Goal: Task Accomplishment & Management: Use online tool/utility

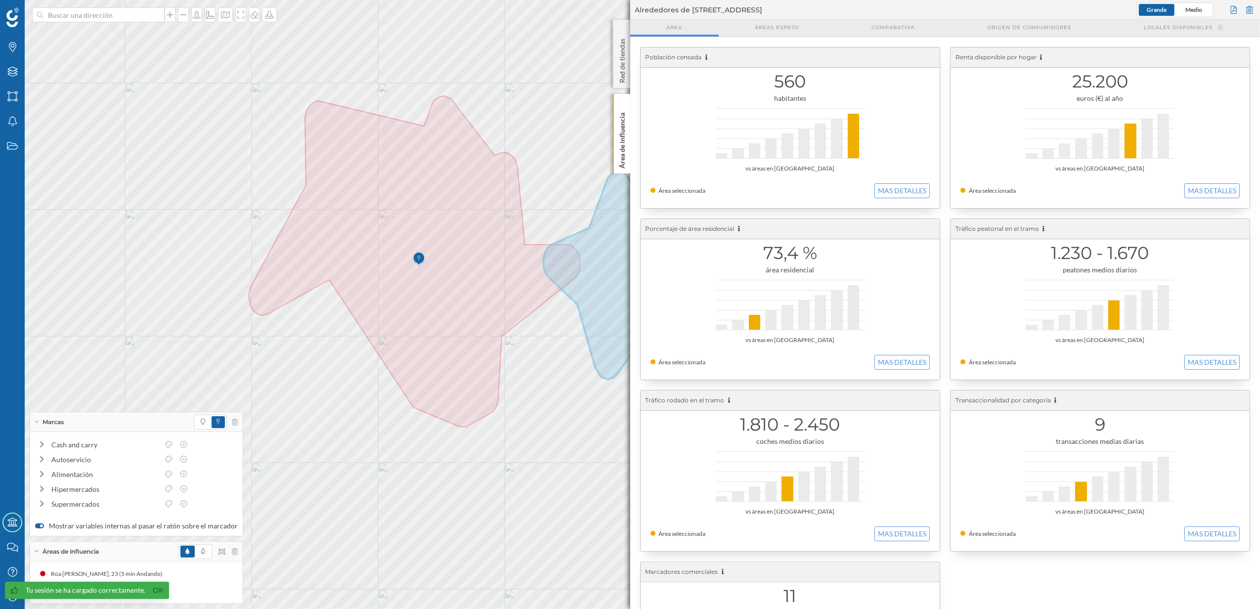
click at [623, 159] on p "Área de influencia" at bounding box center [622, 139] width 10 height 60
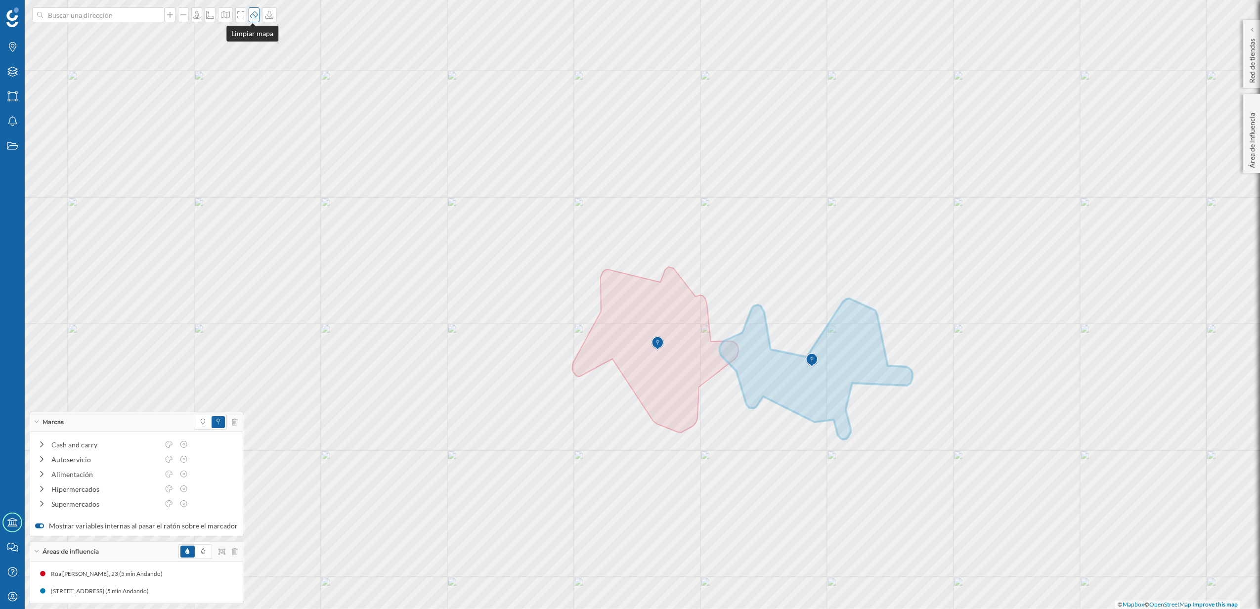
click at [256, 22] on div at bounding box center [254, 14] width 11 height 15
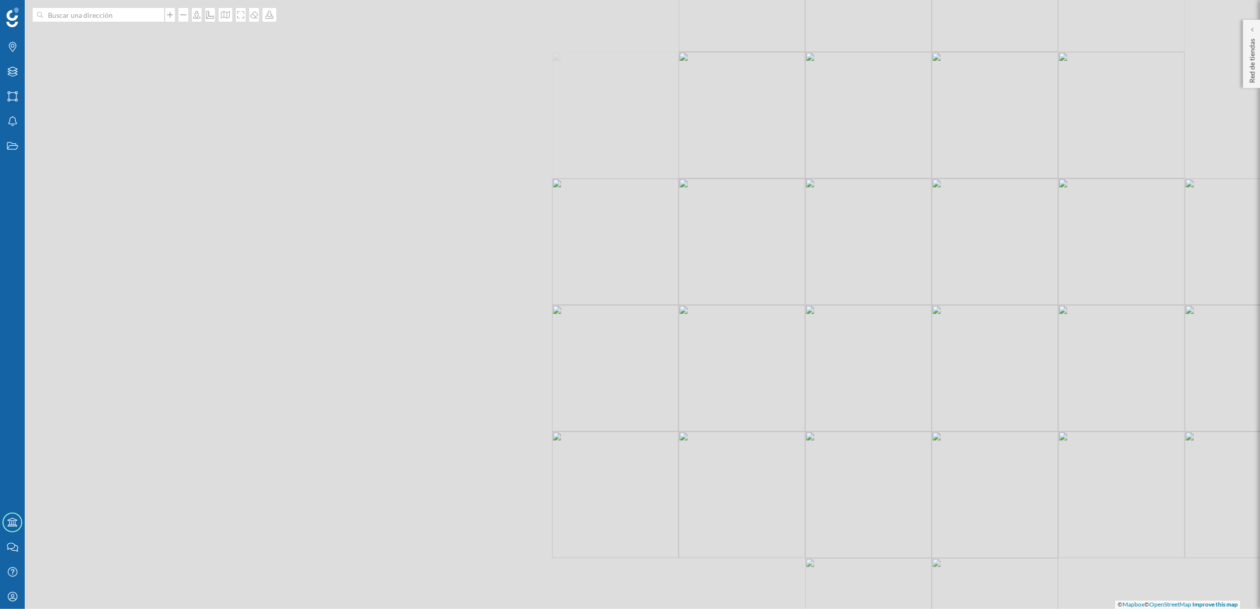
drag, startPoint x: 397, startPoint y: 319, endPoint x: 700, endPoint y: 367, distance: 307.4
click at [700, 367] on div "© Mapbox © OpenStreetMap Improve this map" at bounding box center [630, 304] width 1260 height 609
drag, startPoint x: 634, startPoint y: 398, endPoint x: 511, endPoint y: 131, distance: 293.8
click at [511, 131] on div "© Mapbox © OpenStreetMap Improve this map" at bounding box center [630, 304] width 1260 height 609
drag, startPoint x: 642, startPoint y: 283, endPoint x: 582, endPoint y: 149, distance: 147.0
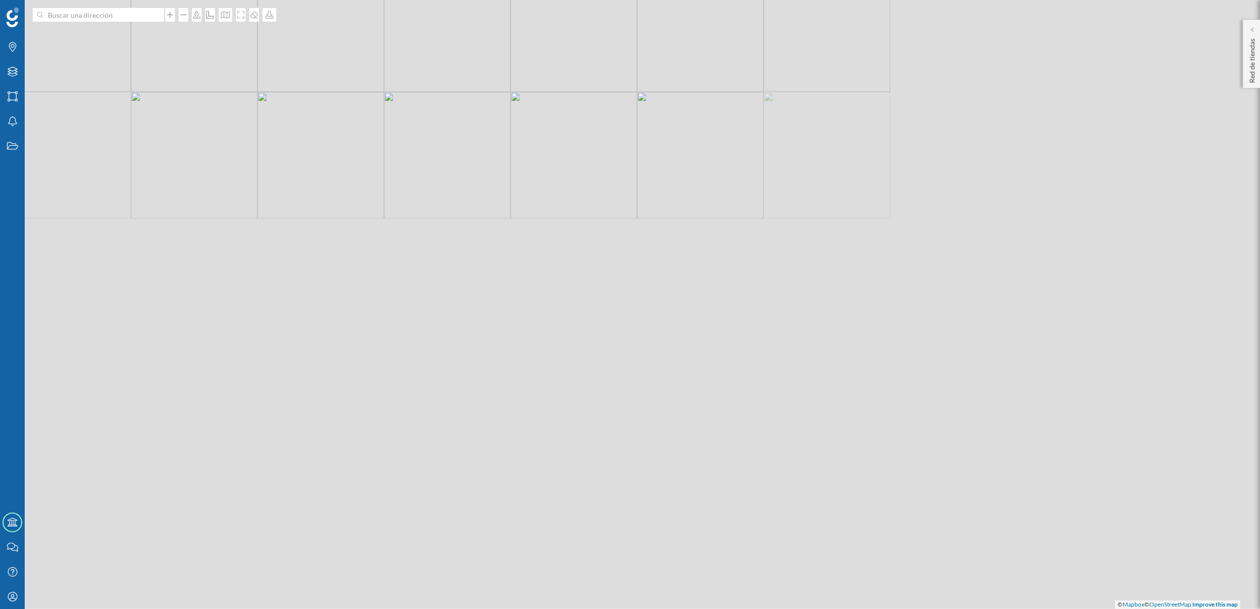
click at [582, 149] on div "© Mapbox © OpenStreetMap Improve this map" at bounding box center [630, 304] width 1260 height 609
drag, startPoint x: 605, startPoint y: 352, endPoint x: 576, endPoint y: 174, distance: 180.5
click at [576, 174] on div "© Mapbox © OpenStreetMap Improve this map" at bounding box center [630, 304] width 1260 height 609
drag, startPoint x: 734, startPoint y: 299, endPoint x: 381, endPoint y: 44, distance: 435.6
click at [381, 44] on div "© Mapbox © OpenStreetMap Improve this map" at bounding box center [630, 304] width 1260 height 609
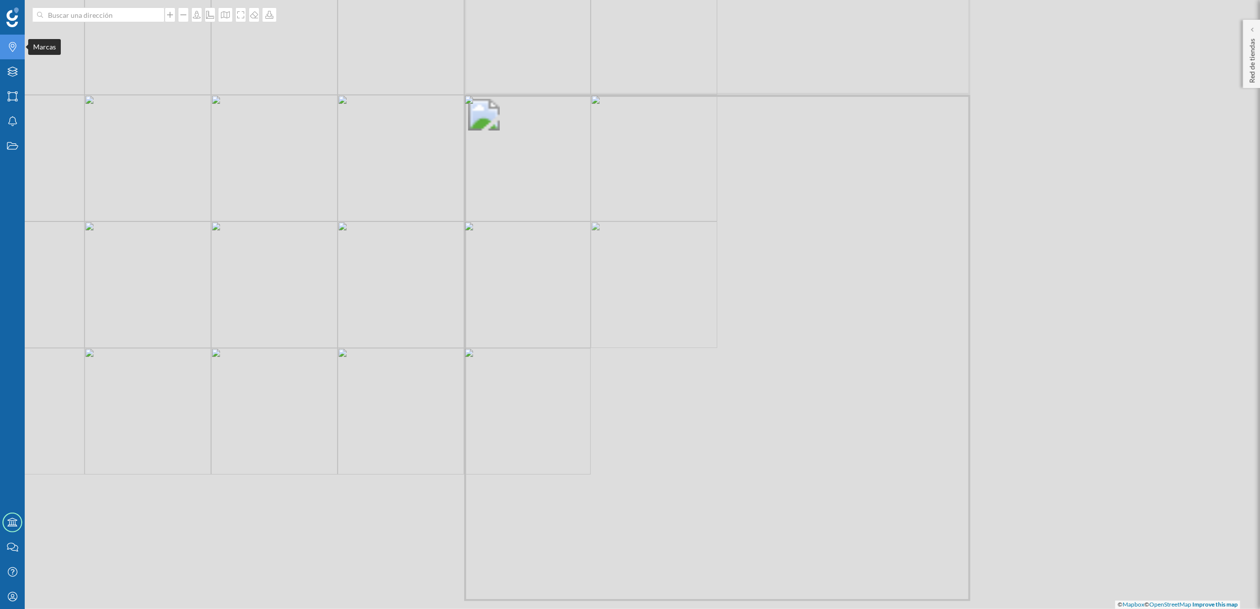
click at [9, 48] on icon "Marcas" at bounding box center [12, 47] width 12 height 10
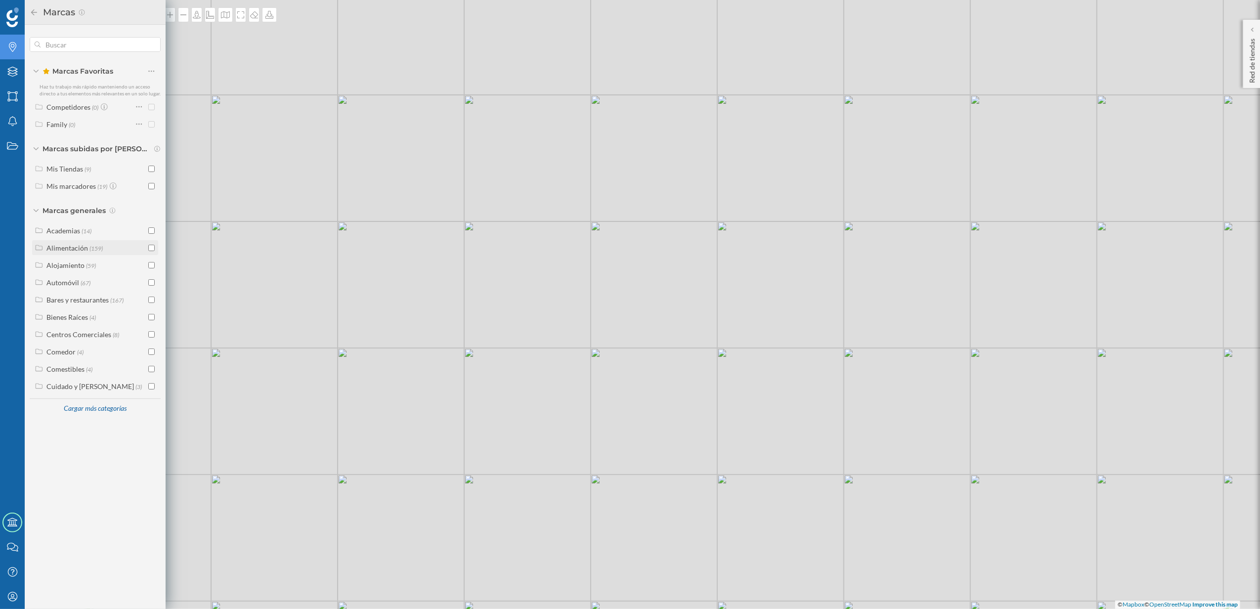
click at [82, 248] on div "Alimentación" at bounding box center [67, 248] width 42 height 8
click at [151, 301] on input "checkbox" at bounding box center [151, 300] width 6 height 6
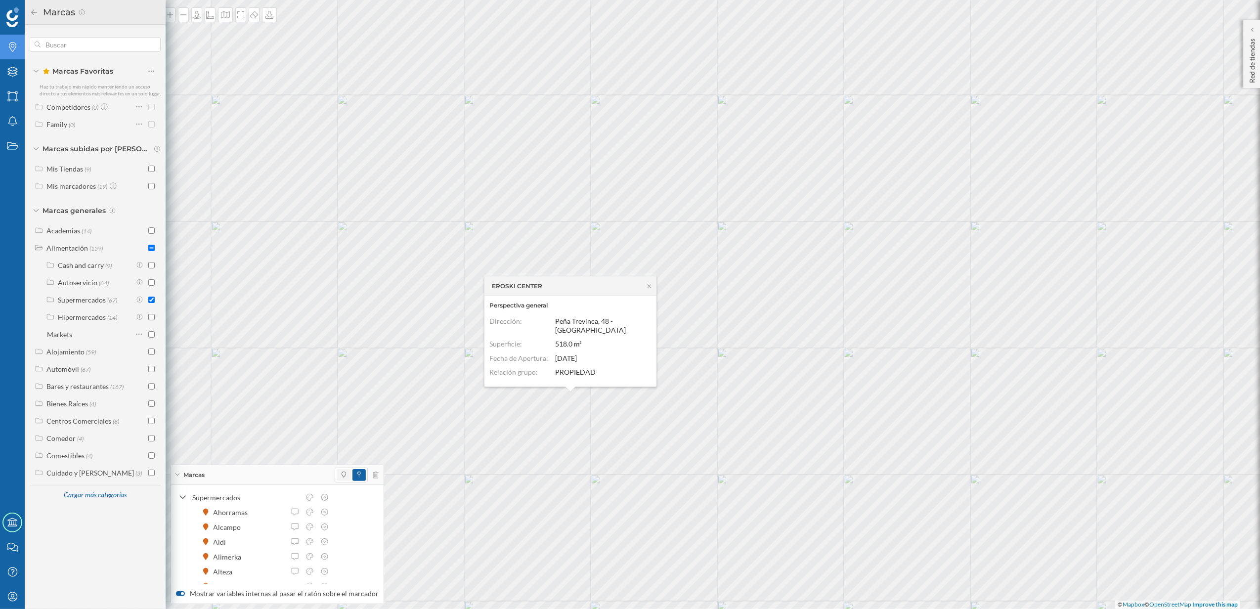
click at [337, 472] on span at bounding box center [344, 475] width 14 height 12
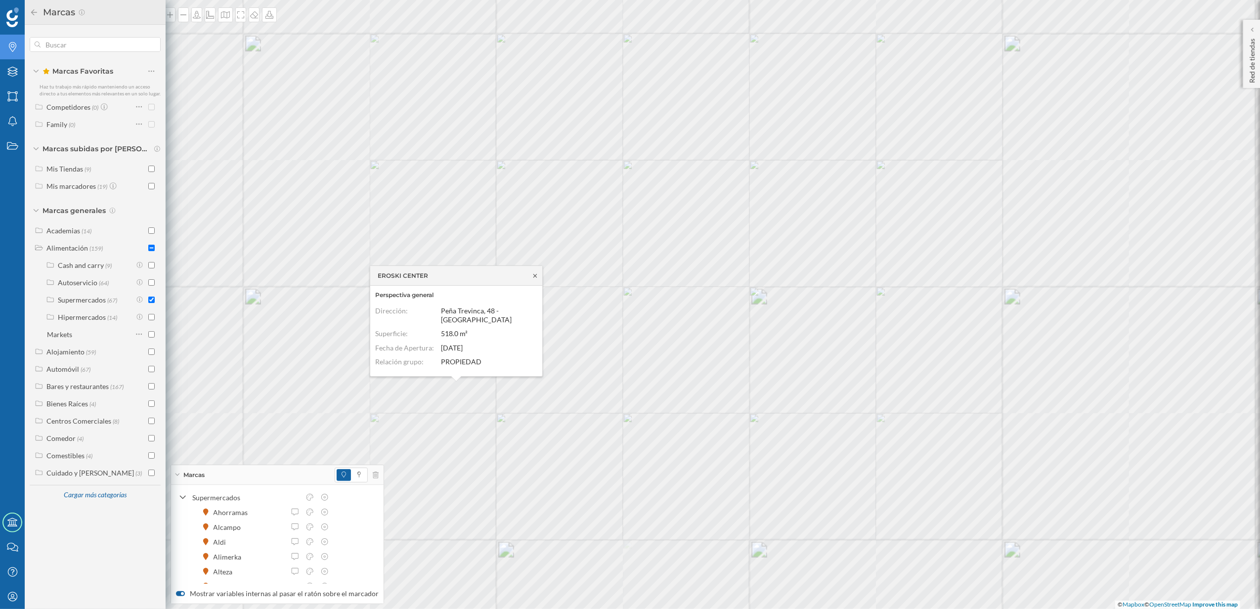
click at [533, 275] on icon at bounding box center [535, 276] width 7 height 6
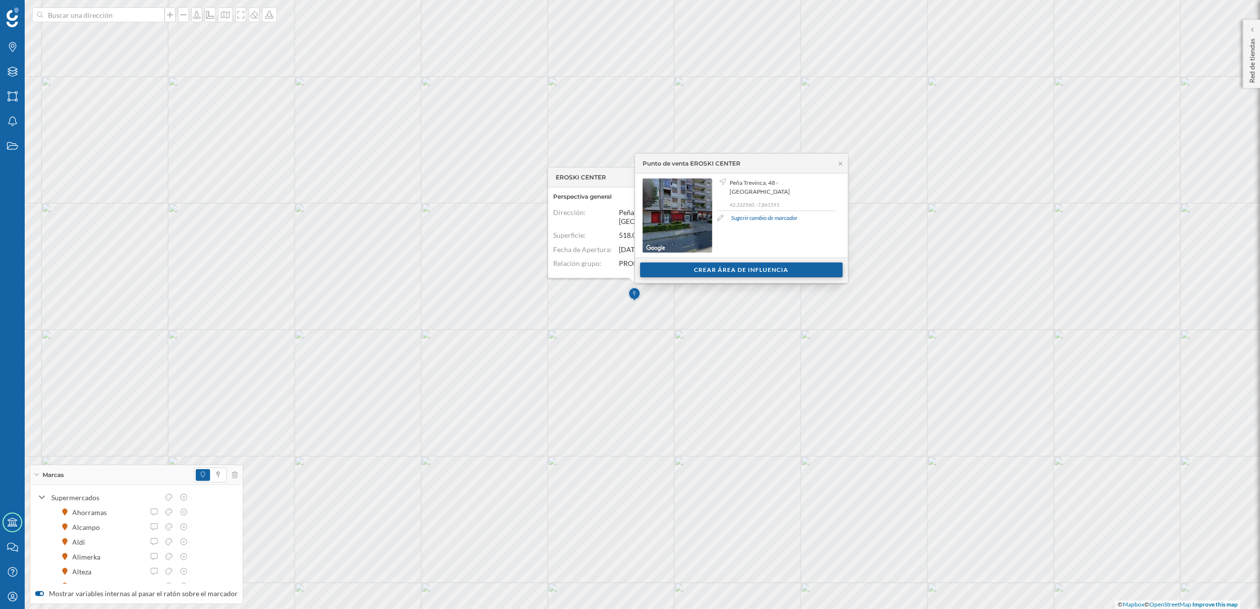
click at [704, 273] on div "Crear área de influencia" at bounding box center [741, 270] width 203 height 15
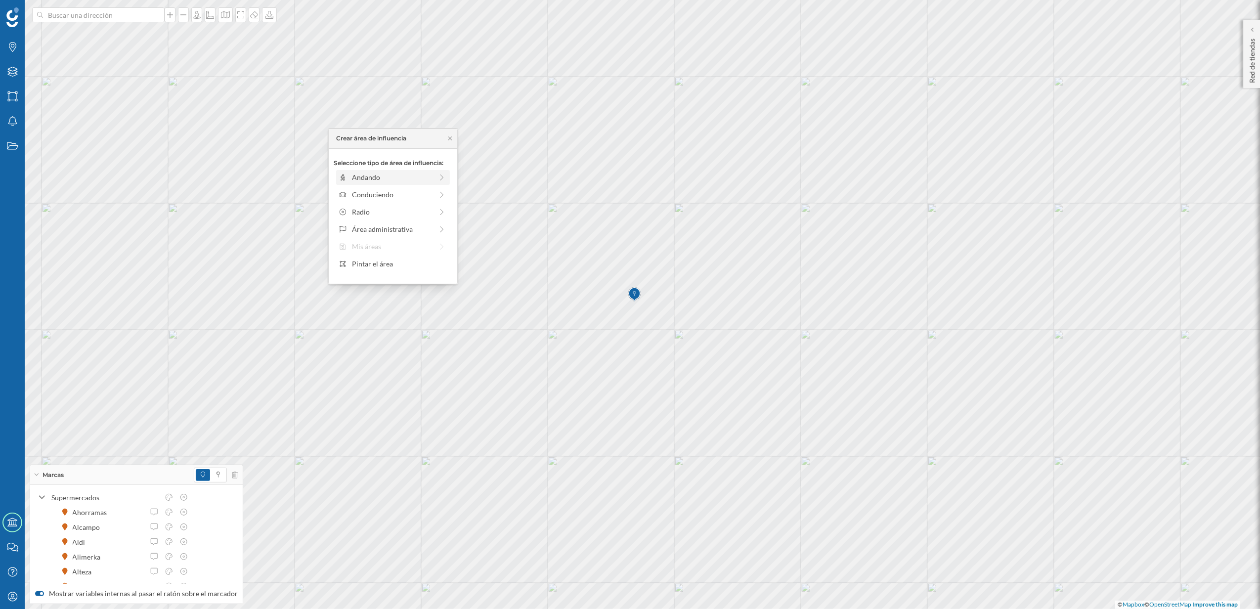
click at [373, 179] on div "Andando" at bounding box center [392, 177] width 81 height 10
drag, startPoint x: 349, startPoint y: 190, endPoint x: 372, endPoint y: 186, distance: 23.6
click at [372, 186] on div at bounding box center [372, 191] width 10 height 10
click at [406, 246] on div "Crear área de influencia" at bounding box center [393, 248] width 119 height 15
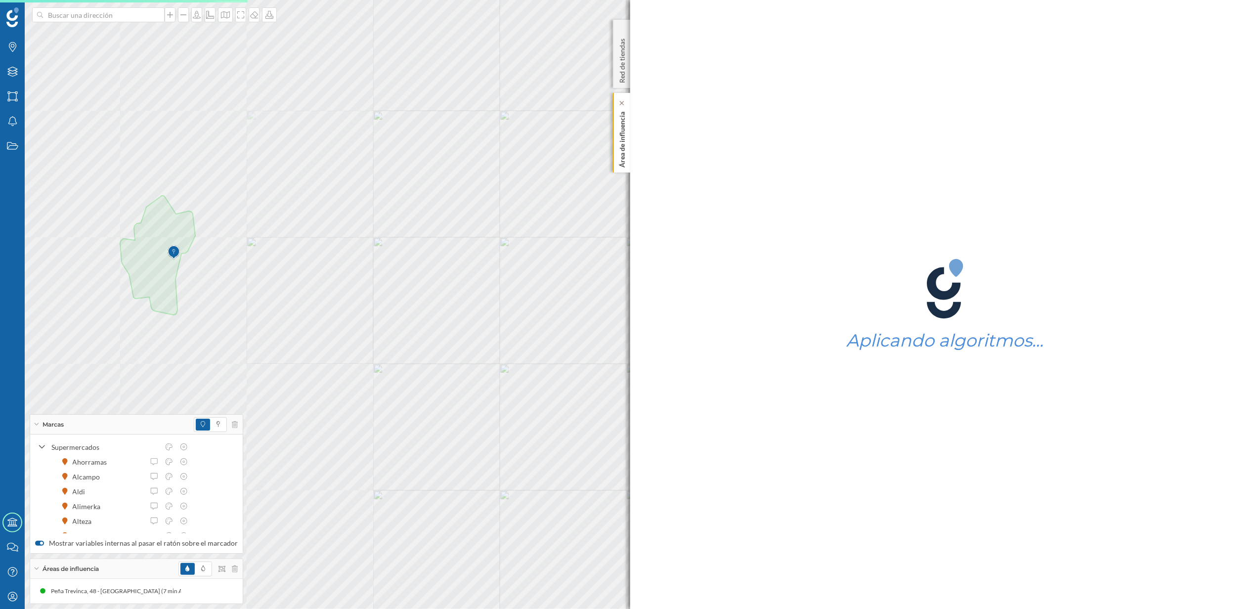
click at [621, 153] on p "Área de influencia" at bounding box center [622, 138] width 10 height 60
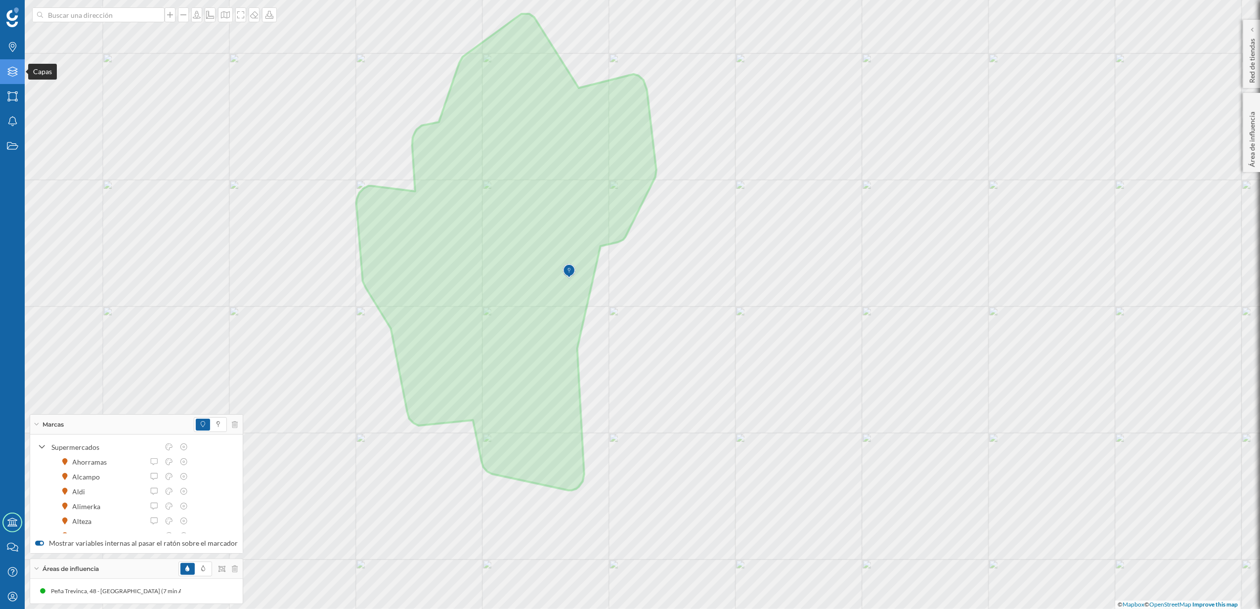
click at [13, 75] on icon "Capas" at bounding box center [12, 72] width 12 height 10
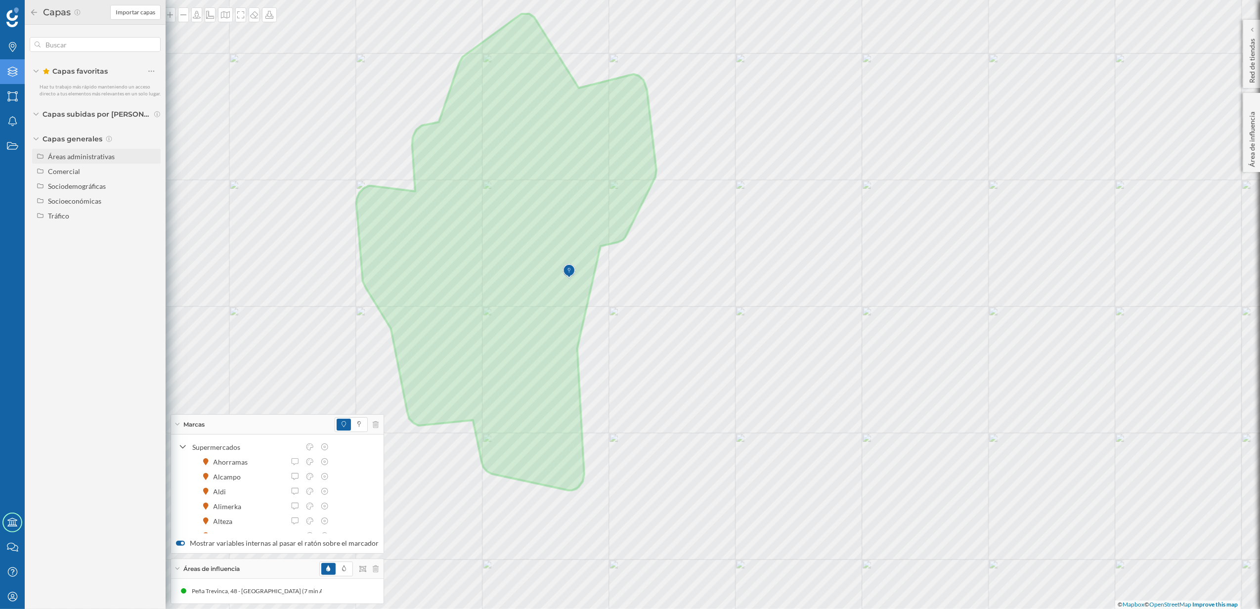
click at [75, 154] on div "Áreas administrativas" at bounding box center [81, 156] width 67 height 8
click at [151, 229] on input "Sección censal" at bounding box center [154, 230] width 6 height 6
radio input "true"
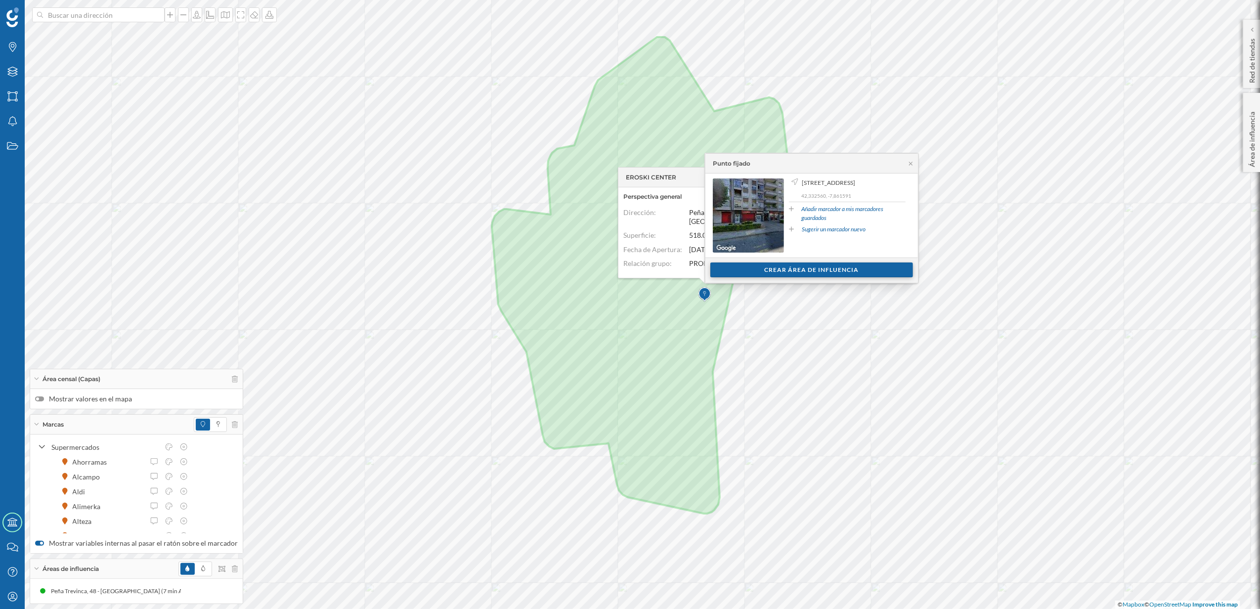
click at [776, 270] on div "Crear área de influencia" at bounding box center [812, 270] width 203 height 15
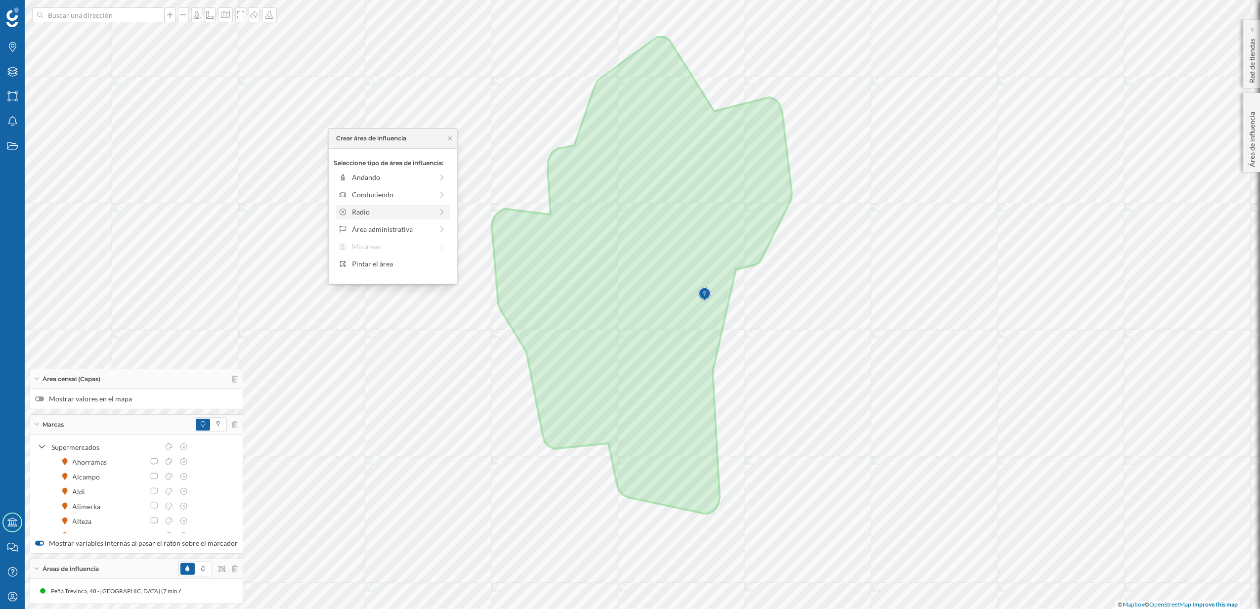
click at [372, 210] on div "Radio" at bounding box center [392, 212] width 81 height 10
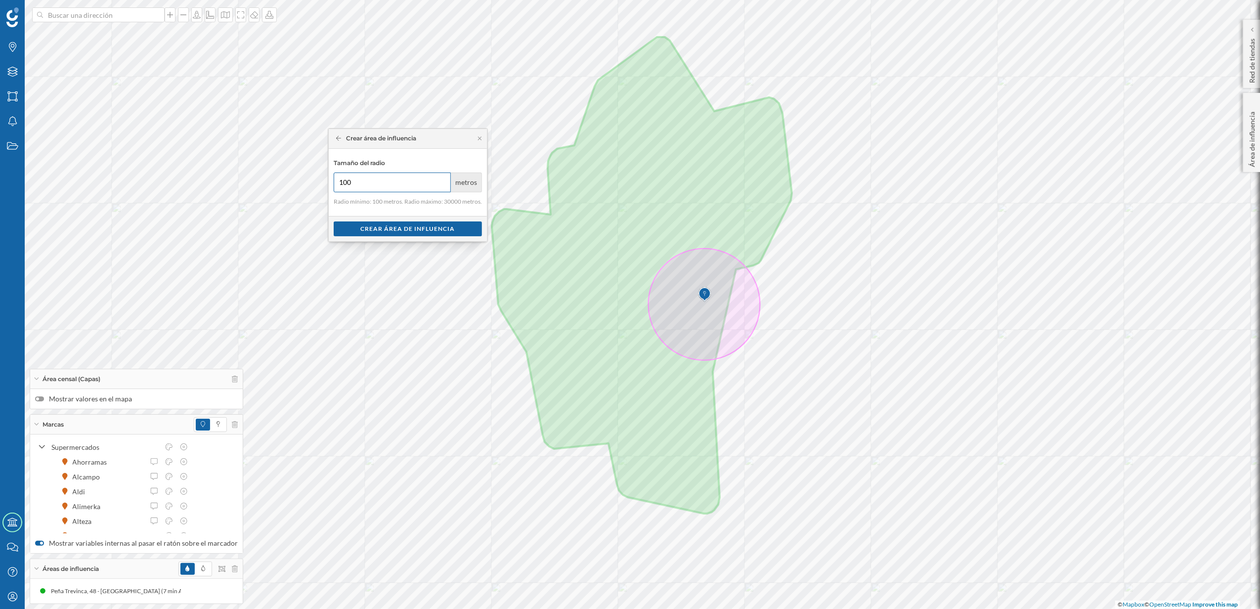
click at [374, 181] on input "100" at bounding box center [393, 183] width 118 height 20
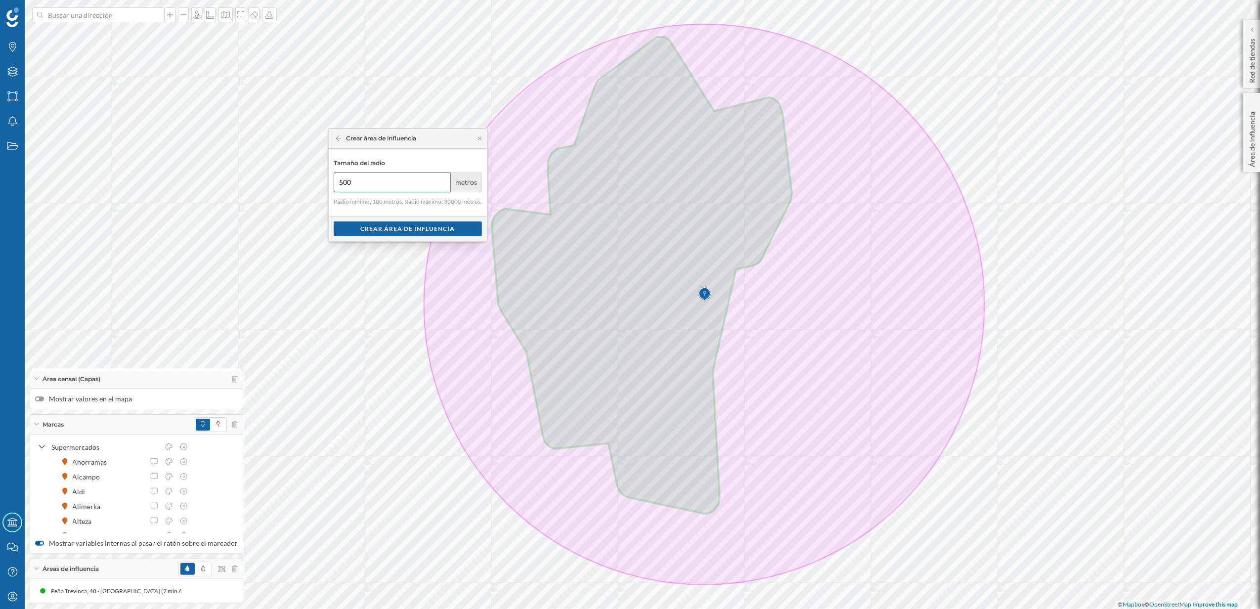
click at [374, 181] on input "500" at bounding box center [393, 183] width 118 height 20
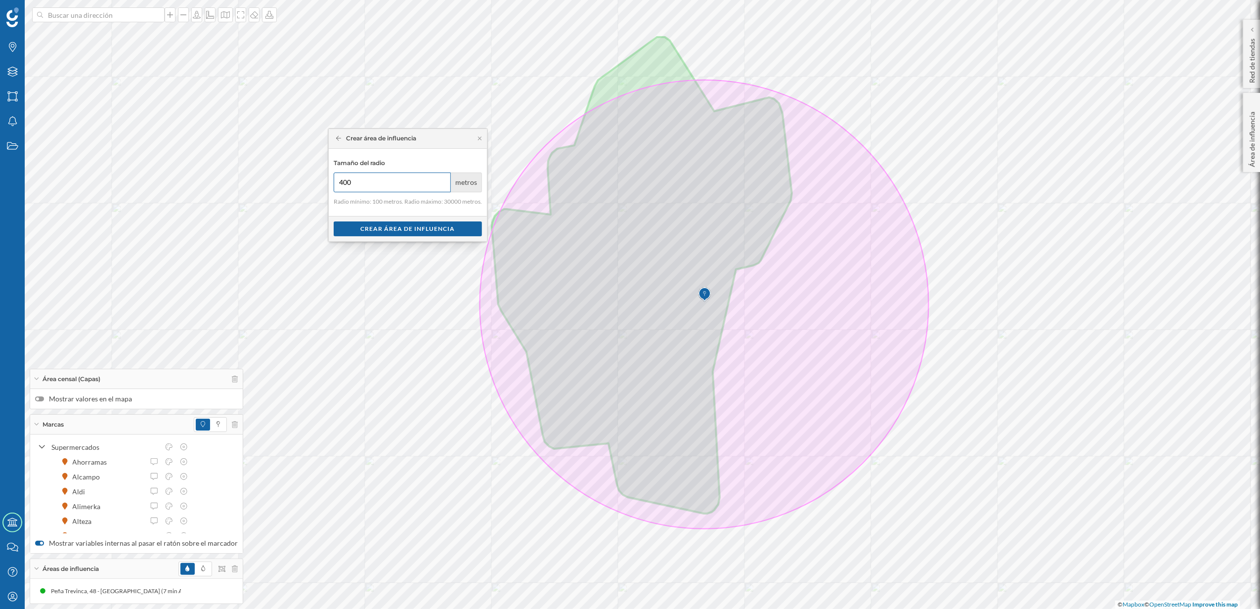
type input "400"
click at [41, 397] on div at bounding box center [39, 399] width 9 height 5
click at [0, 0] on input "Mostrar valores en el mapa" at bounding box center [0, 0] width 0 height 0
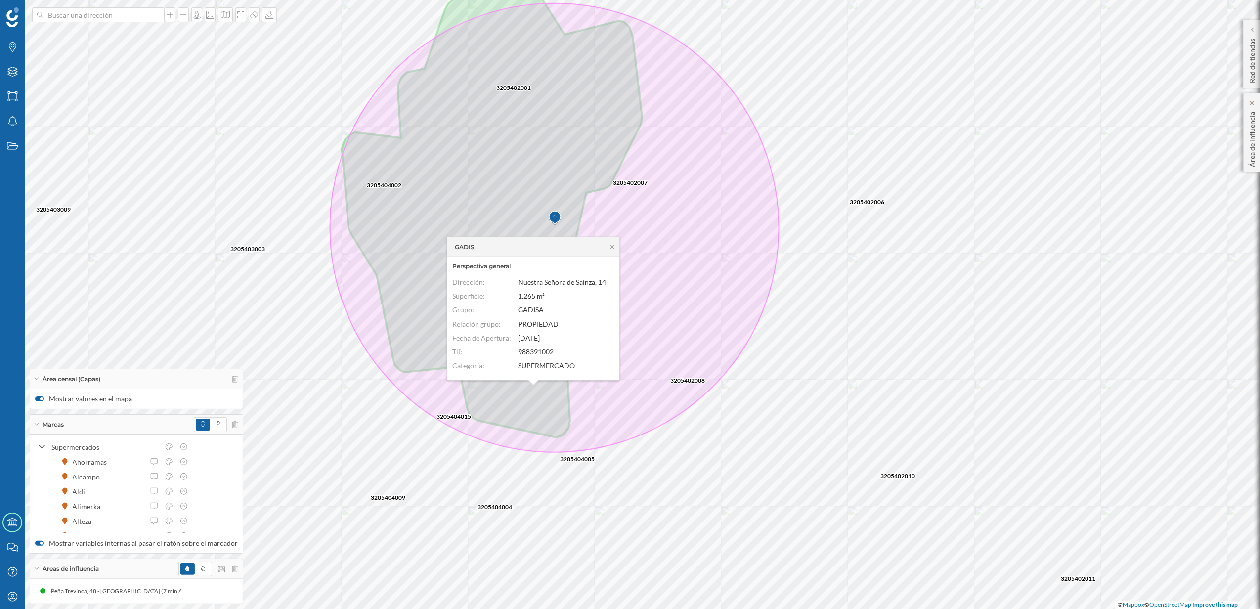
click at [1254, 161] on p "Área de influencia" at bounding box center [1252, 137] width 10 height 59
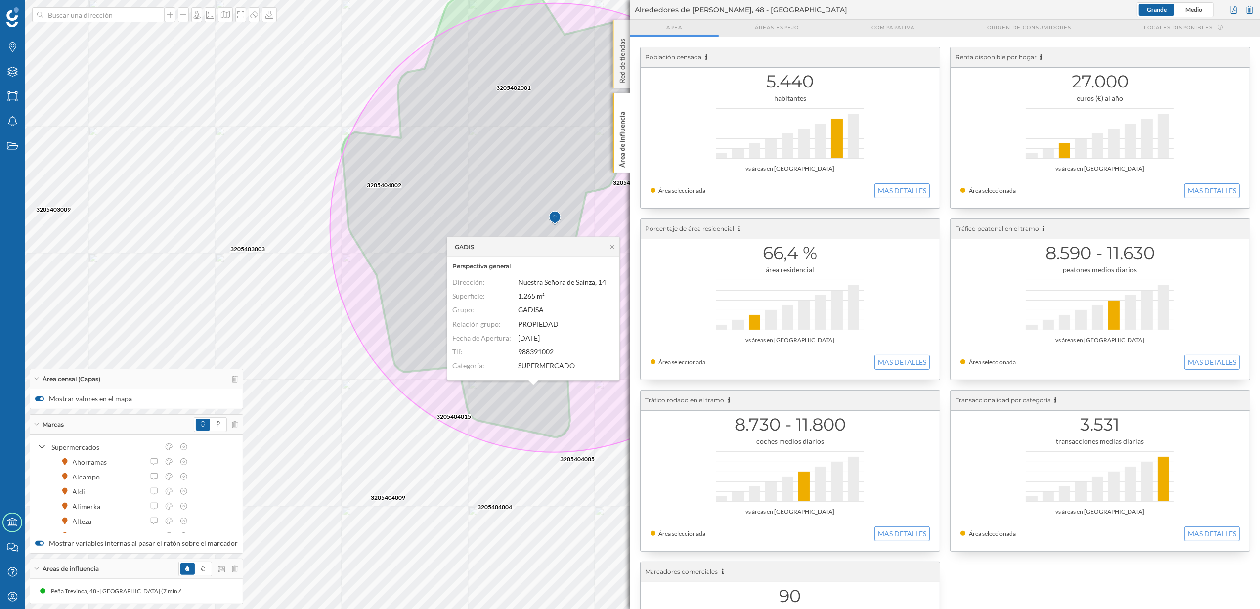
click at [620, 56] on p "Red de tiendas" at bounding box center [622, 59] width 10 height 48
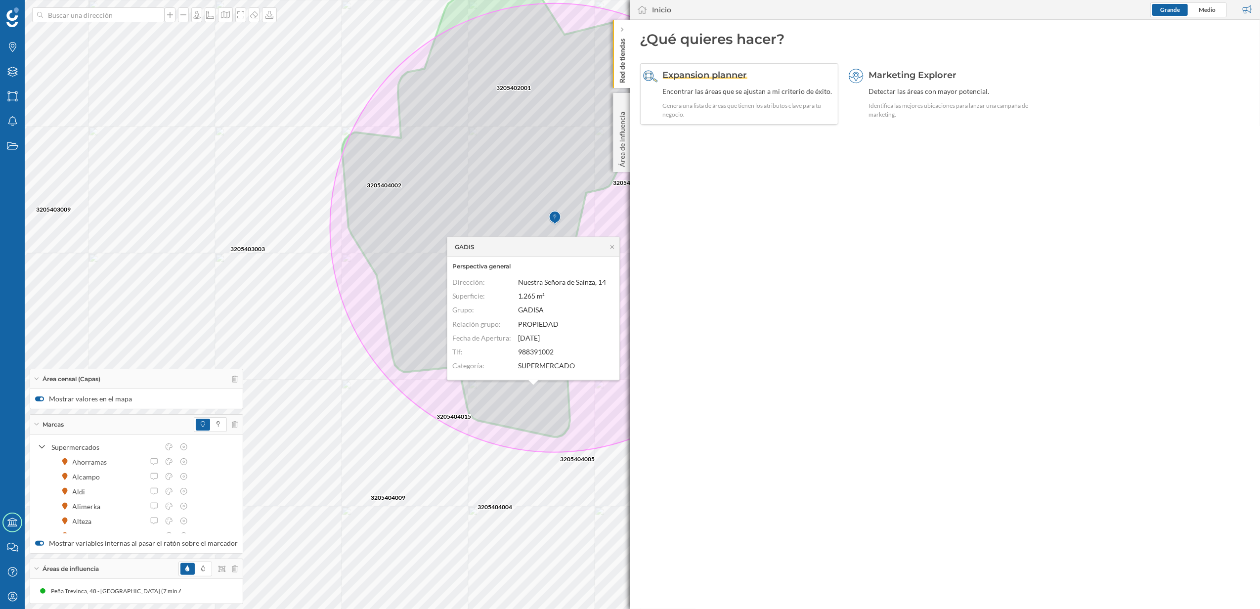
click at [697, 70] on span "Expansion planner" at bounding box center [705, 75] width 85 height 11
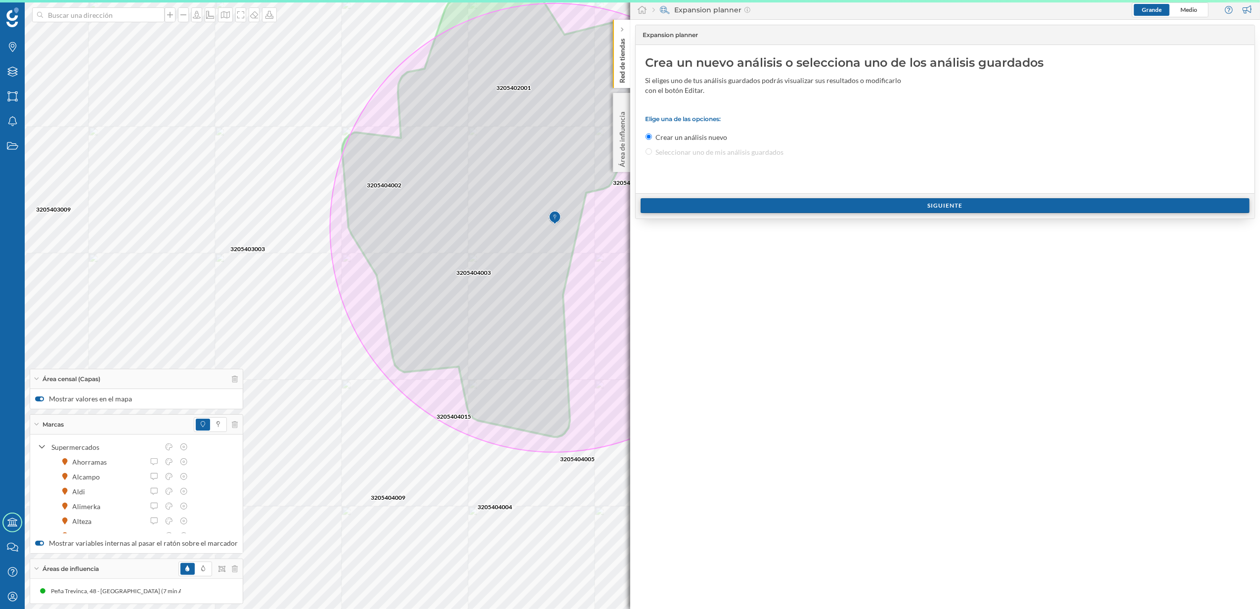
click at [942, 208] on div "Siguiente" at bounding box center [946, 205] width 610 height 15
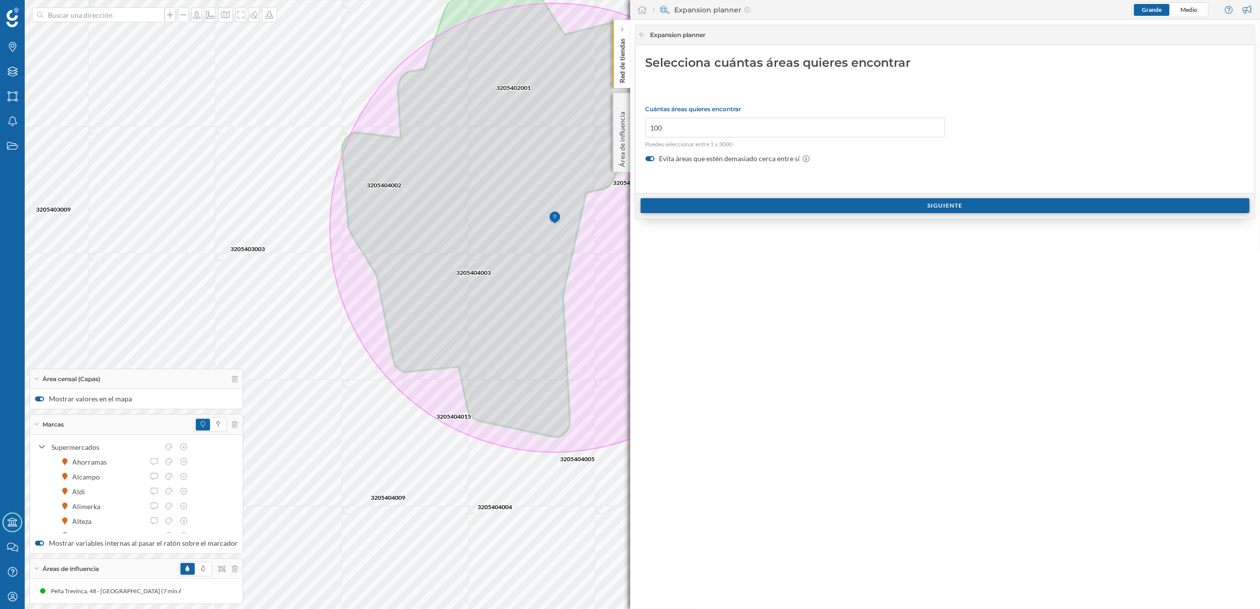
click at [942, 208] on div "Siguiente" at bounding box center [946, 205] width 610 height 15
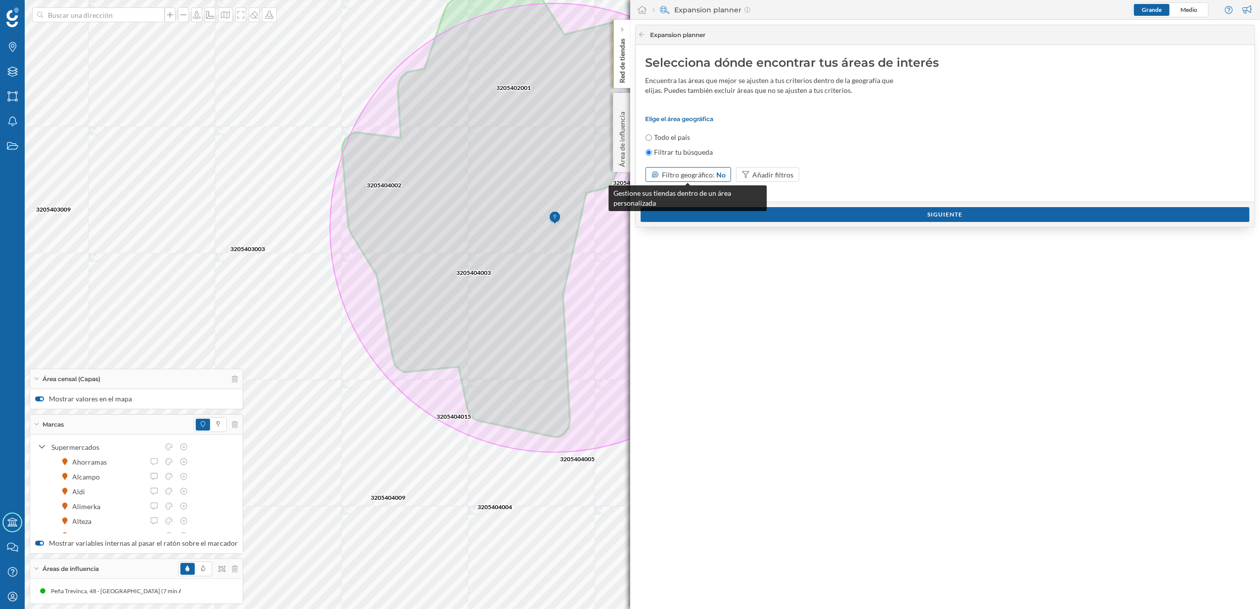
click at [692, 173] on span "Filtro geográfico:" at bounding box center [688, 175] width 53 height 8
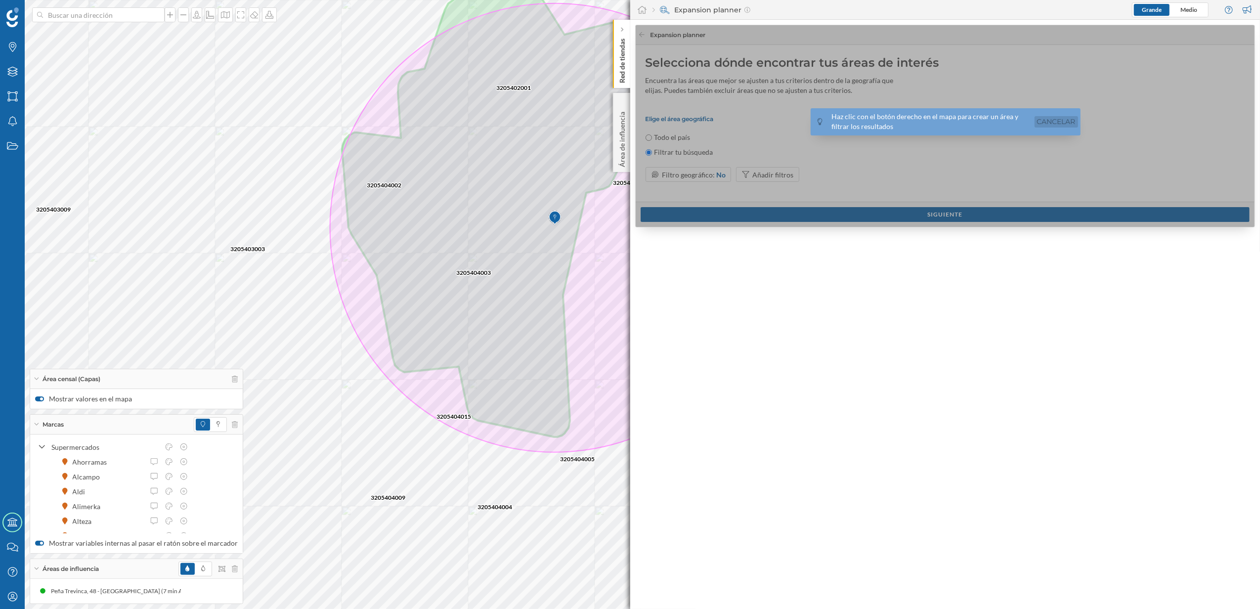
click at [1069, 119] on link "Cancelar" at bounding box center [1057, 121] width 44 height 11
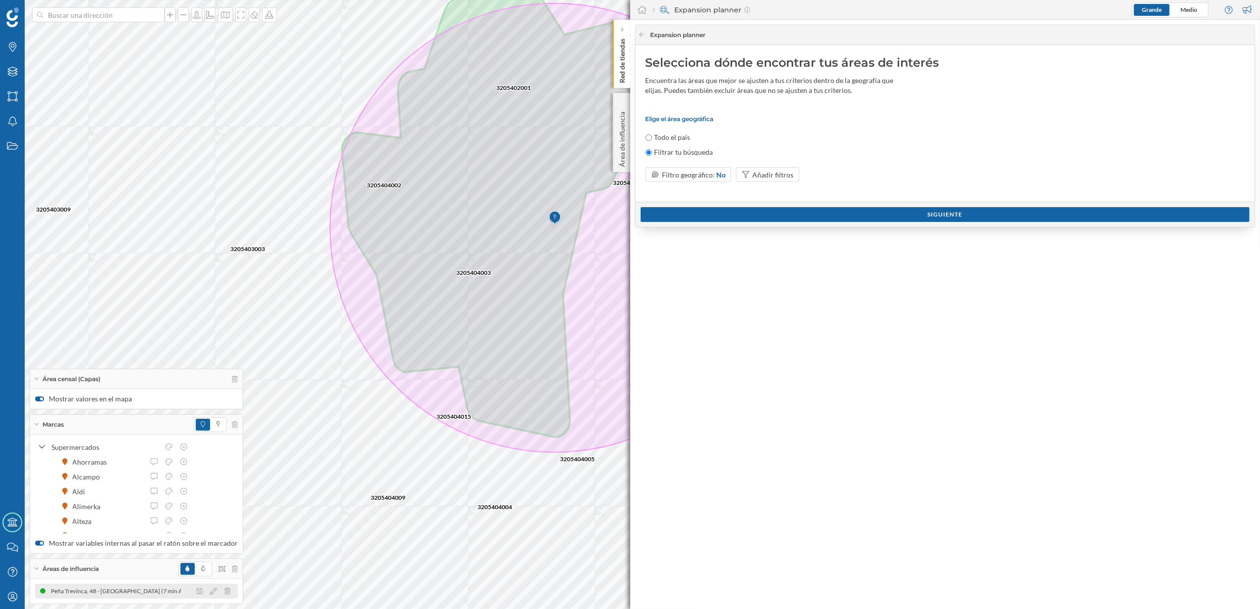
click at [98, 592] on div "Peña Trevinca, 48 - [GEOGRAPHIC_DATA] (7 min Andando)" at bounding box center [130, 591] width 159 height 10
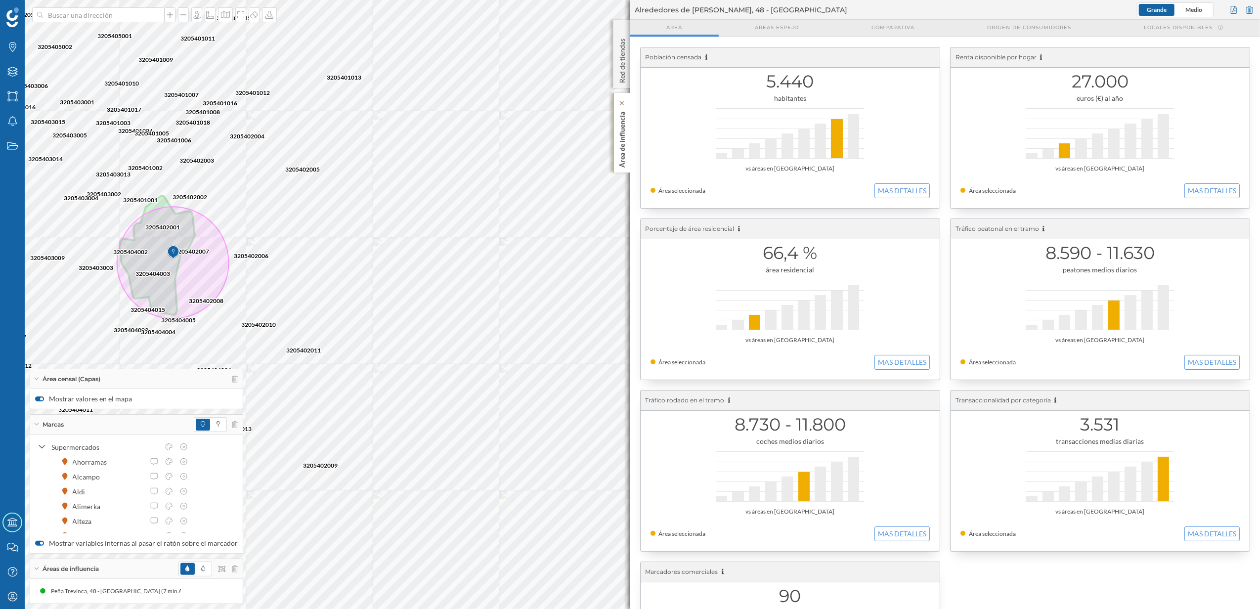
click at [625, 134] on p "Área de influencia" at bounding box center [622, 138] width 10 height 60
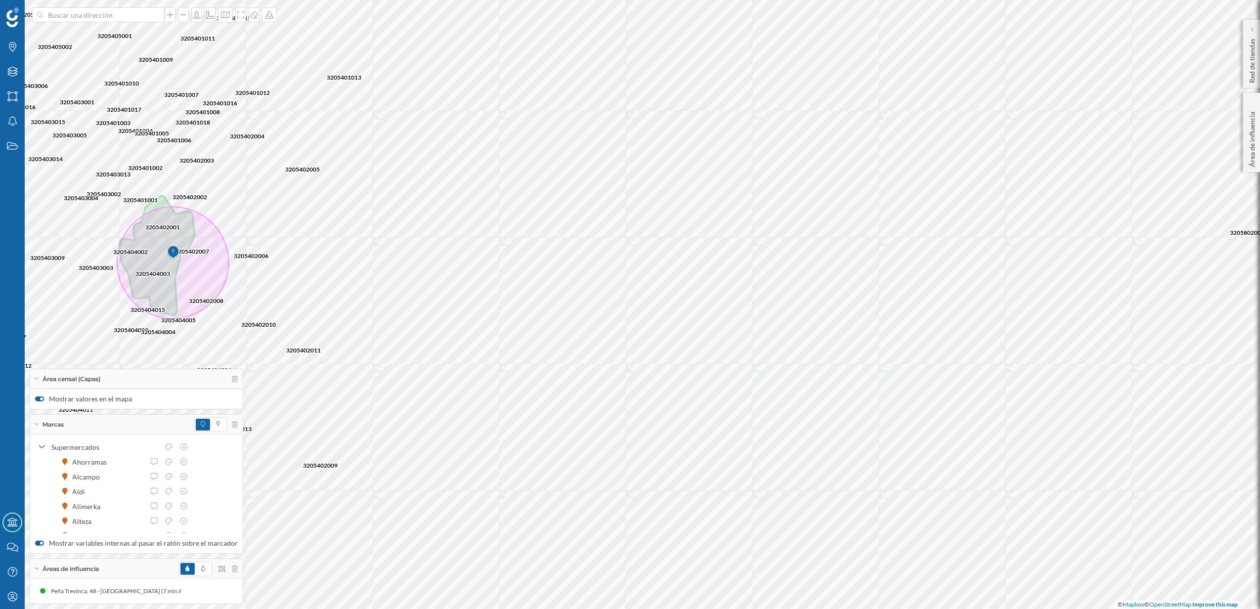
drag, startPoint x: 1246, startPoint y: 64, endPoint x: 1241, endPoint y: 58, distance: 8.0
click at [1246, 64] on div "Red de tiendas" at bounding box center [1251, 54] width 17 height 68
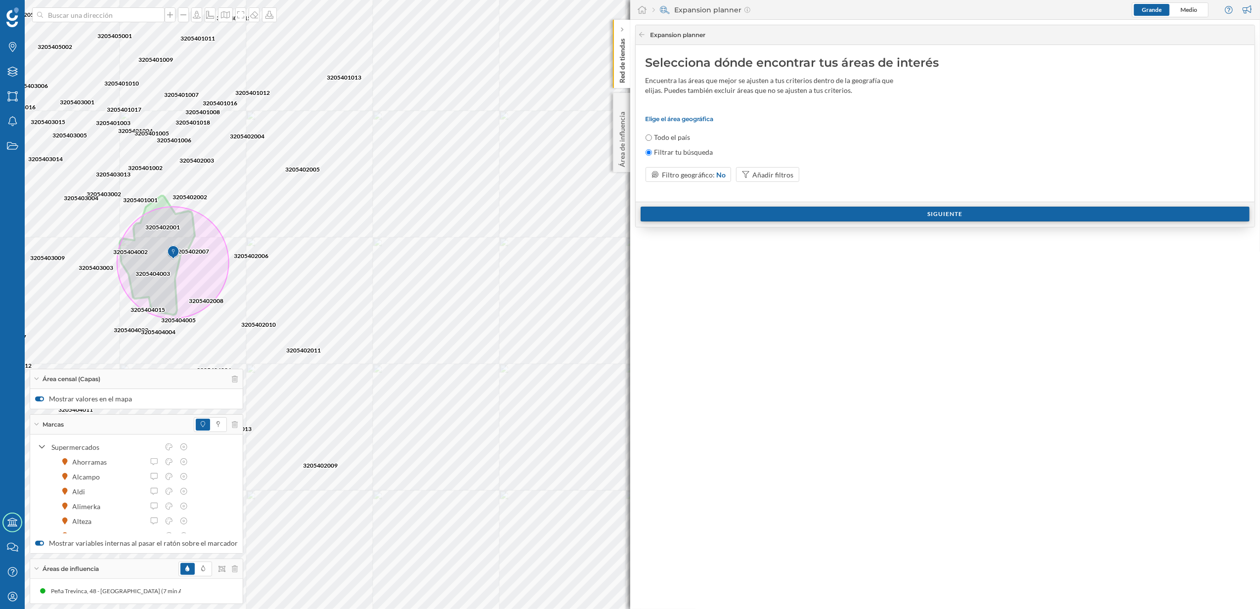
click at [930, 216] on div "Siguiente" at bounding box center [946, 214] width 610 height 15
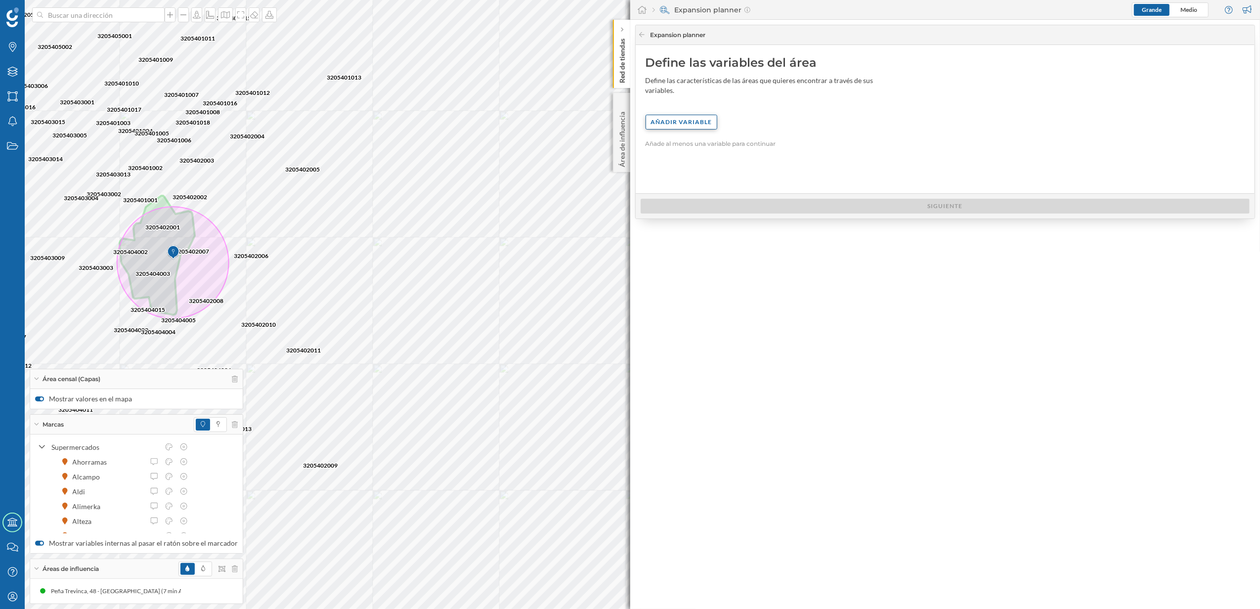
click at [703, 115] on div "Añadir variable" at bounding box center [682, 122] width 72 height 15
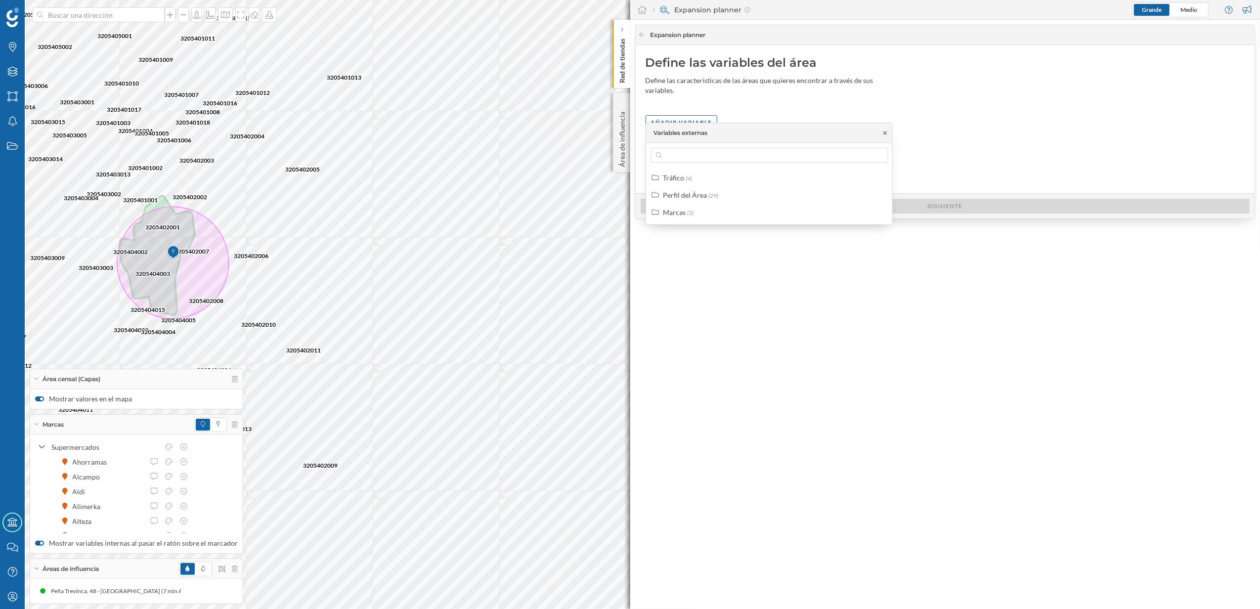
click at [889, 133] on icon at bounding box center [885, 133] width 7 height 6
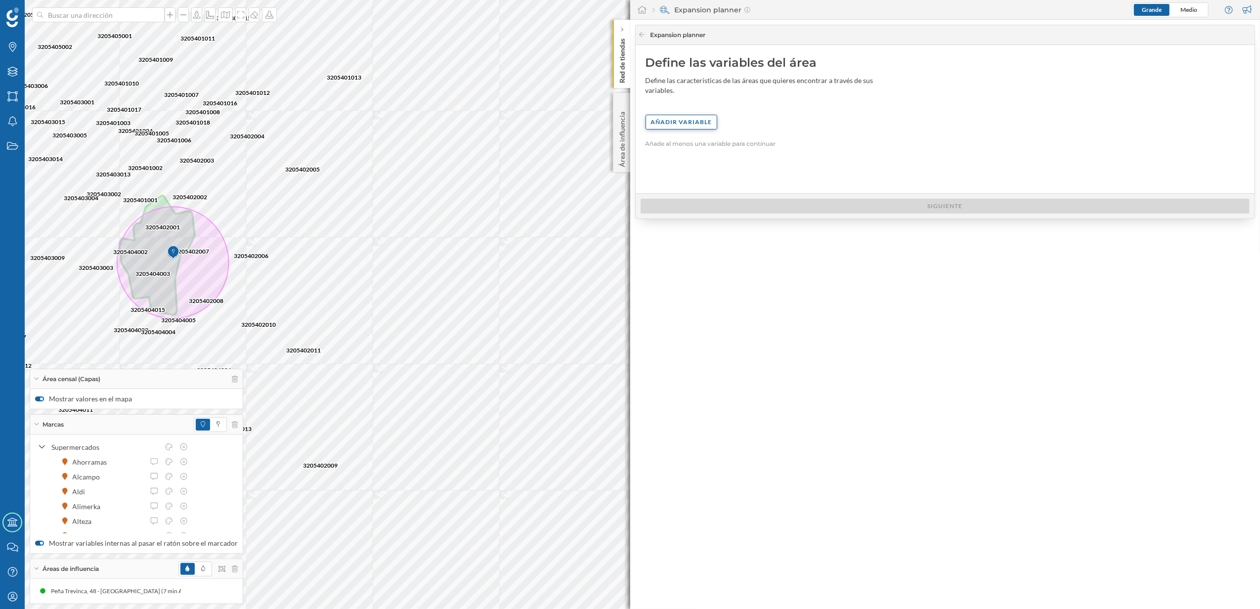
click at [685, 116] on div "Añadir variable" at bounding box center [682, 122] width 72 height 15
click at [674, 196] on div "Perfil del Área" at bounding box center [685, 195] width 44 height 8
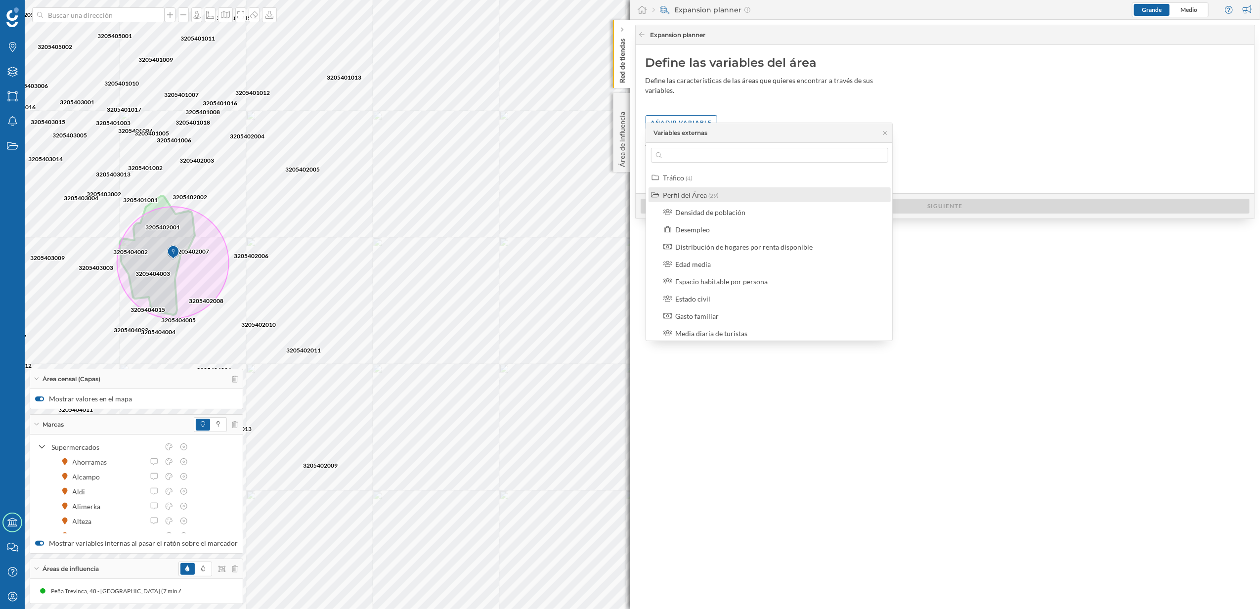
click at [674, 196] on div "Perfil del Área" at bounding box center [685, 195] width 44 height 8
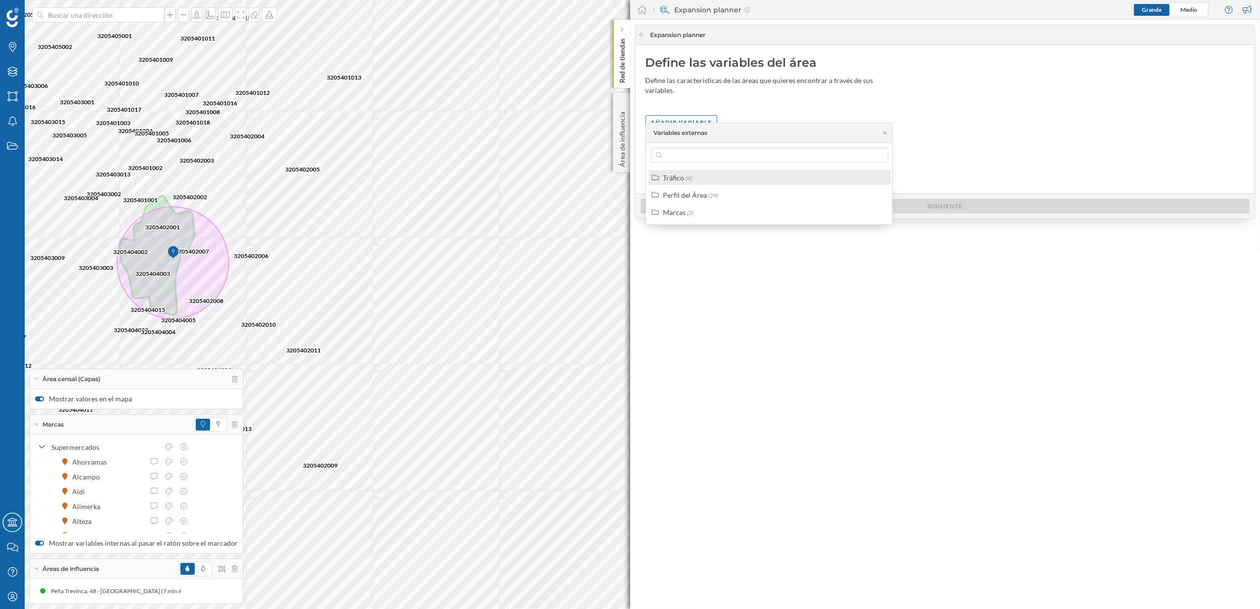
click at [669, 183] on div "Tráfico (4)" at bounding box center [770, 177] width 242 height 15
click at [669, 188] on div "Perfil del Área (29)" at bounding box center [770, 194] width 242 height 15
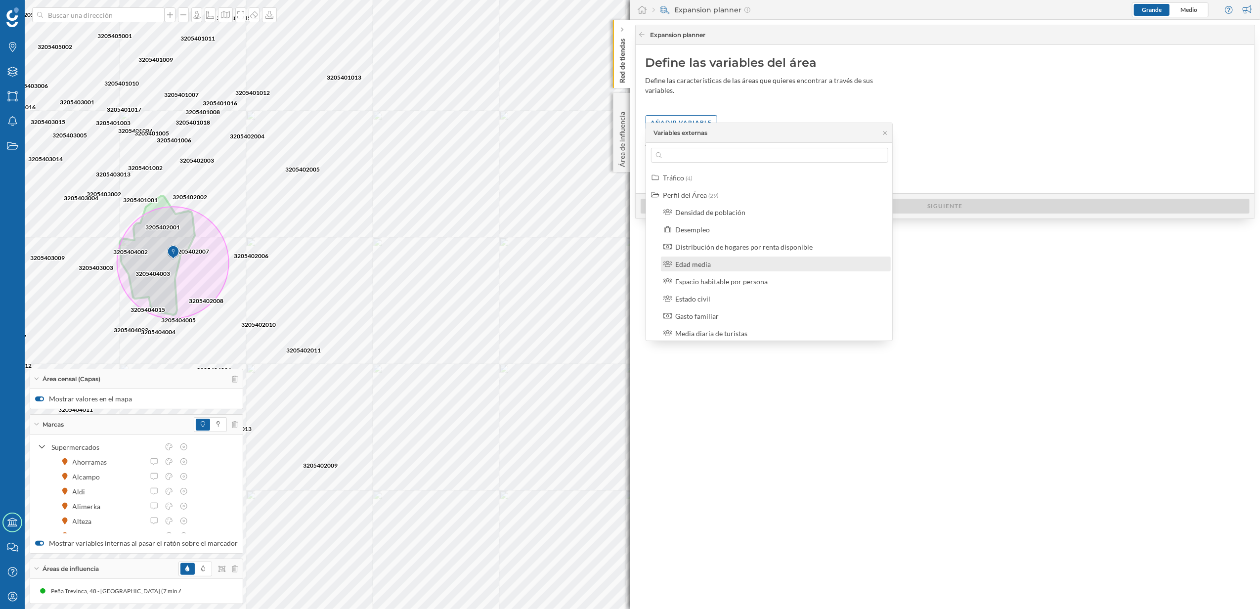
click at [691, 261] on div "Edad media" at bounding box center [693, 264] width 36 height 8
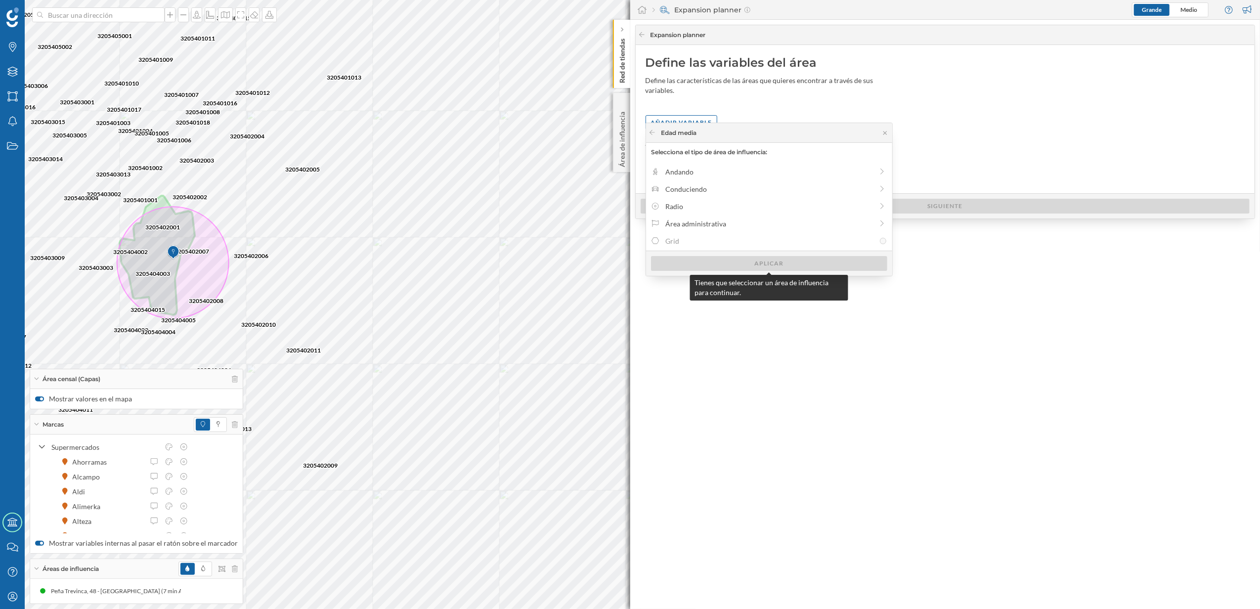
click at [767, 267] on div "Aplicar" at bounding box center [769, 263] width 236 height 15
click at [693, 171] on div "Andando" at bounding box center [770, 172] width 208 height 10
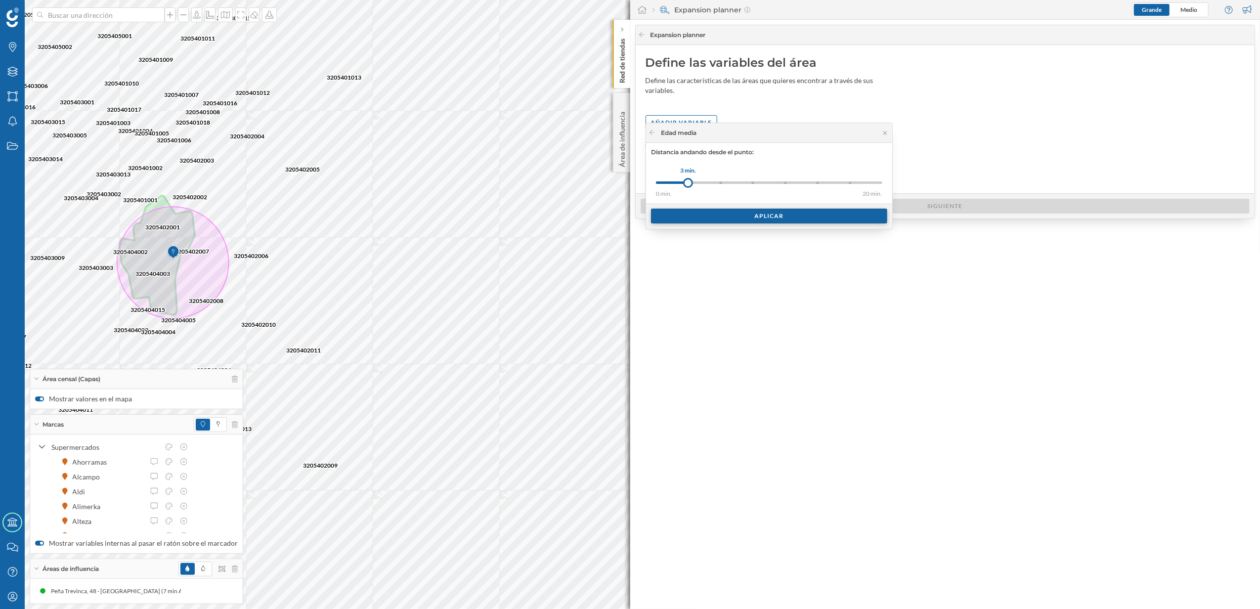
click at [763, 217] on div "Aplicar" at bounding box center [769, 216] width 236 height 15
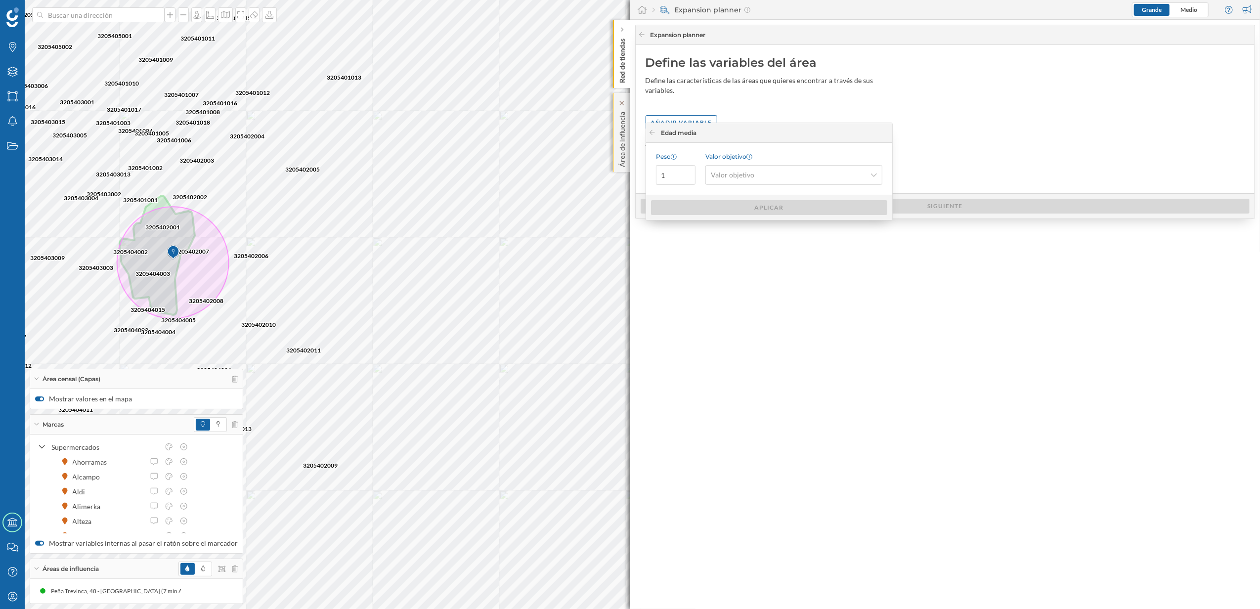
click at [625, 135] on p "Área de influencia" at bounding box center [622, 137] width 10 height 59
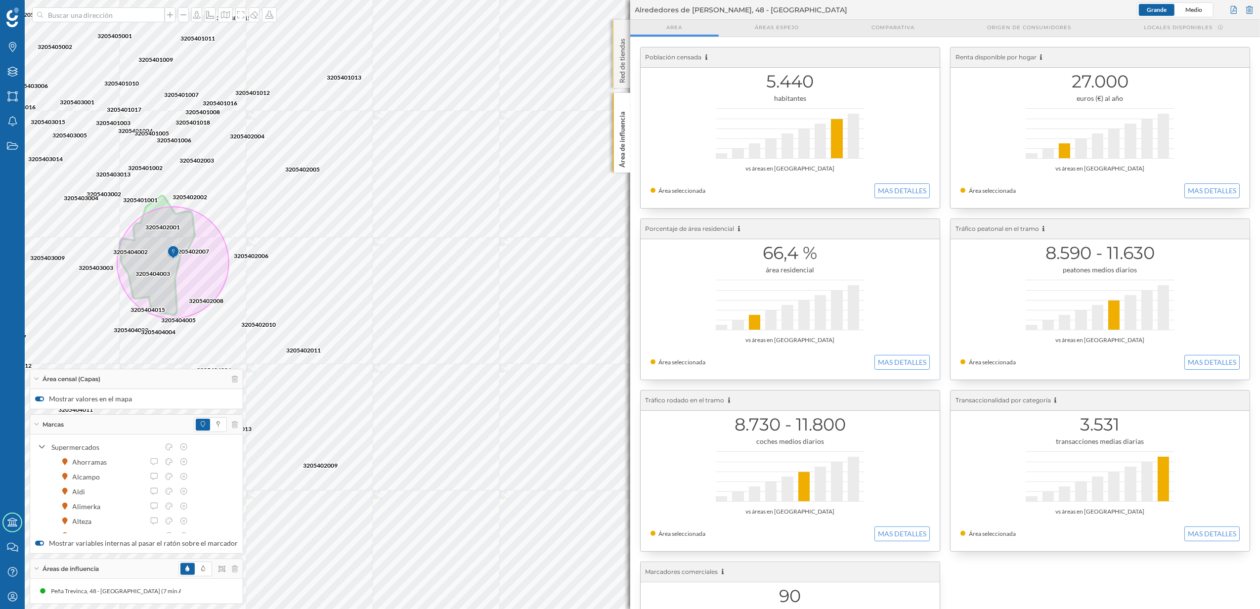
click at [625, 70] on p "Red de tiendas" at bounding box center [622, 59] width 10 height 48
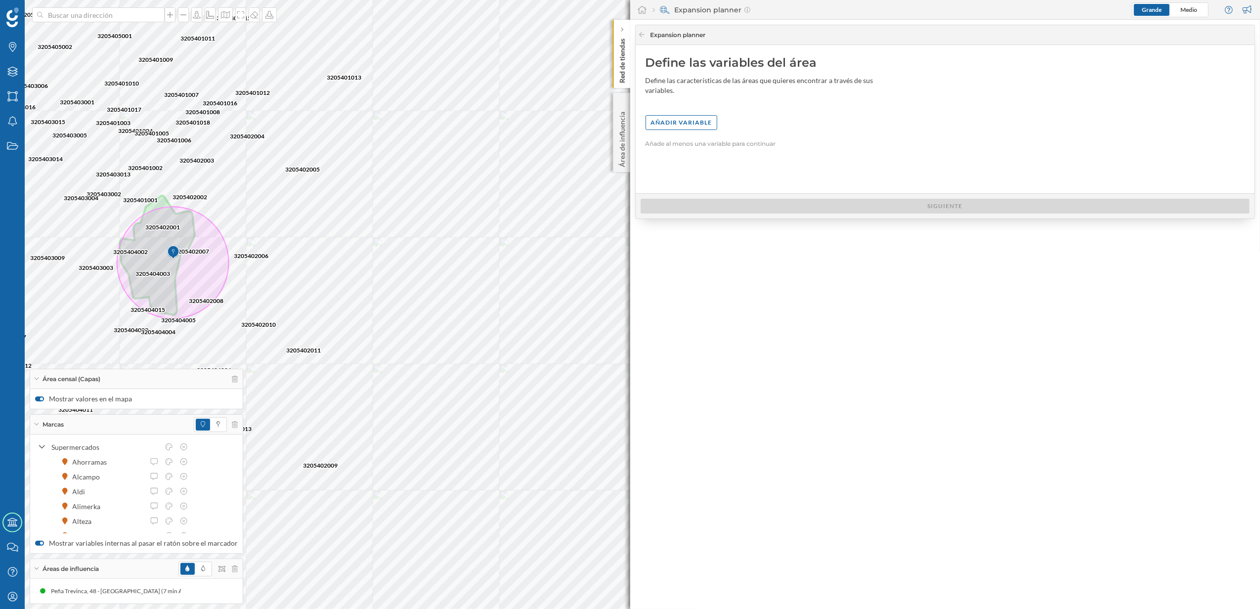
click at [647, 33] on div "Expansion planner" at bounding box center [942, 35] width 609 height 9
click at [638, 36] on icon at bounding box center [641, 35] width 7 height 6
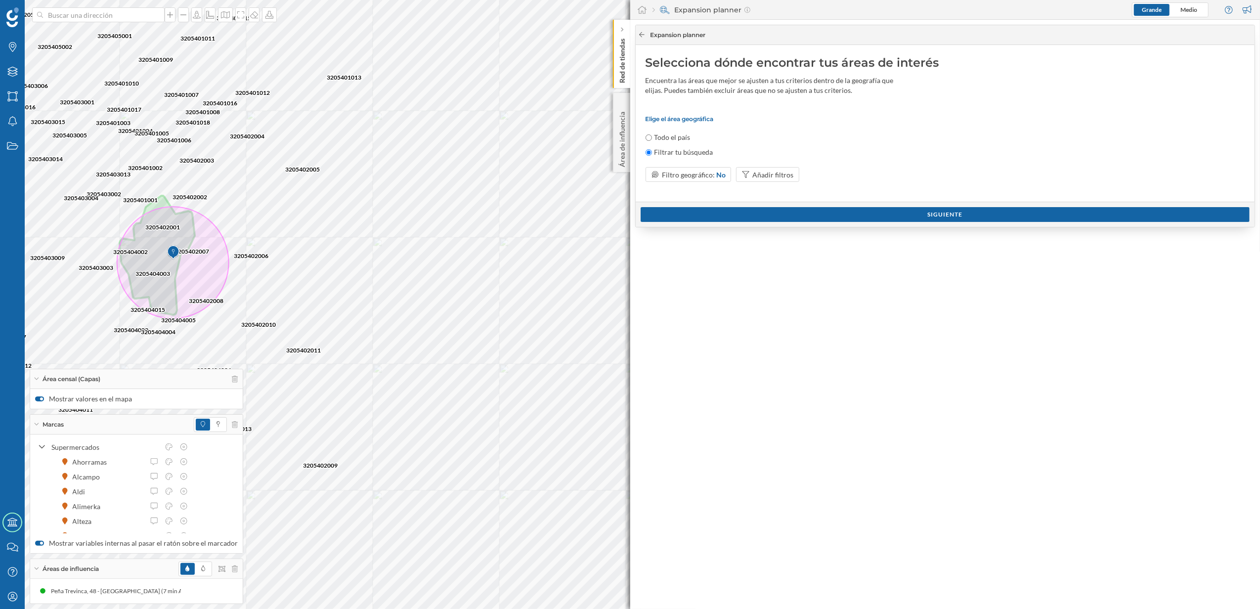
click at [640, 36] on icon at bounding box center [641, 34] width 5 height 5
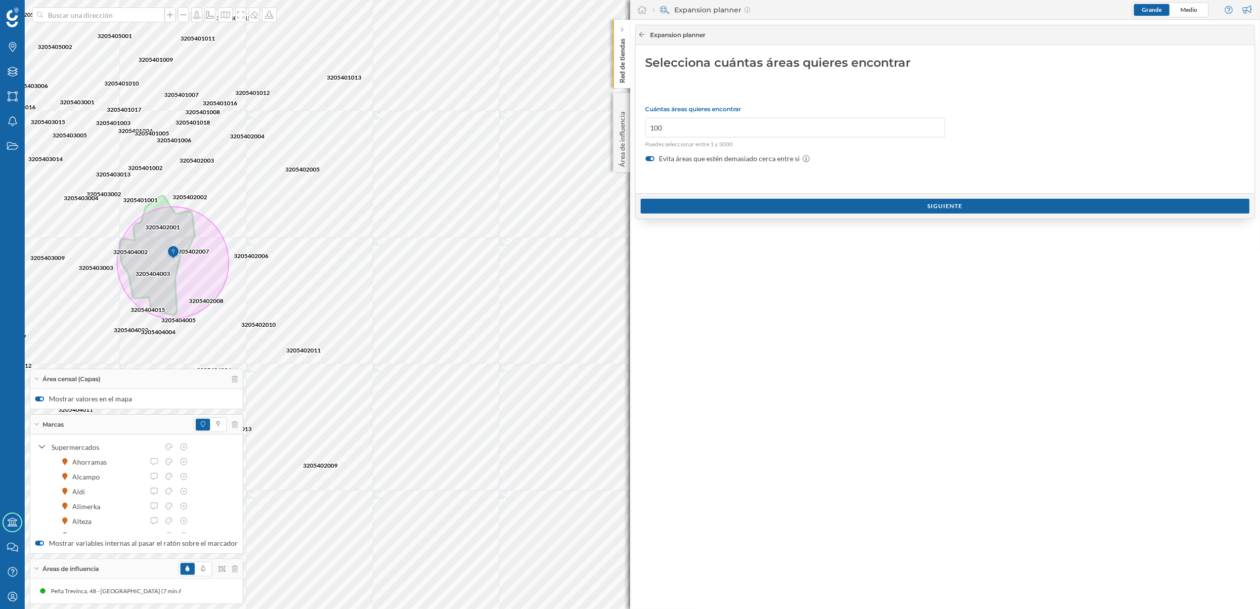
click at [640, 36] on icon at bounding box center [641, 34] width 5 height 5
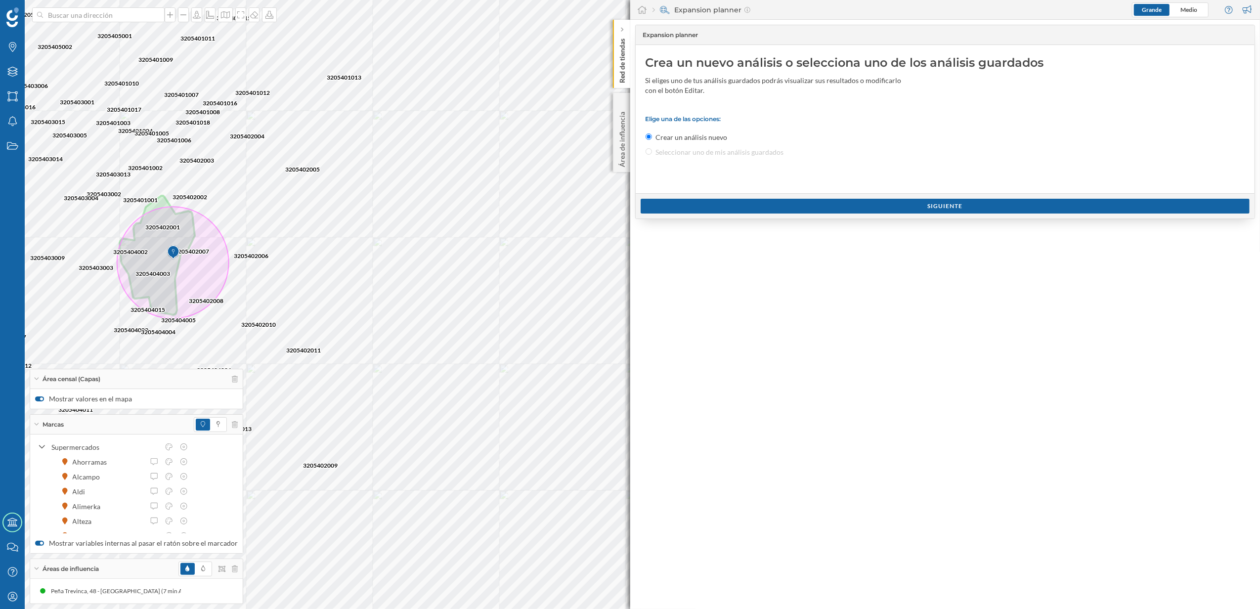
click at [640, 36] on div "Expansion planner" at bounding box center [942, 35] width 609 height 9
click at [627, 54] on div "Red de tiendas" at bounding box center [621, 54] width 17 height 68
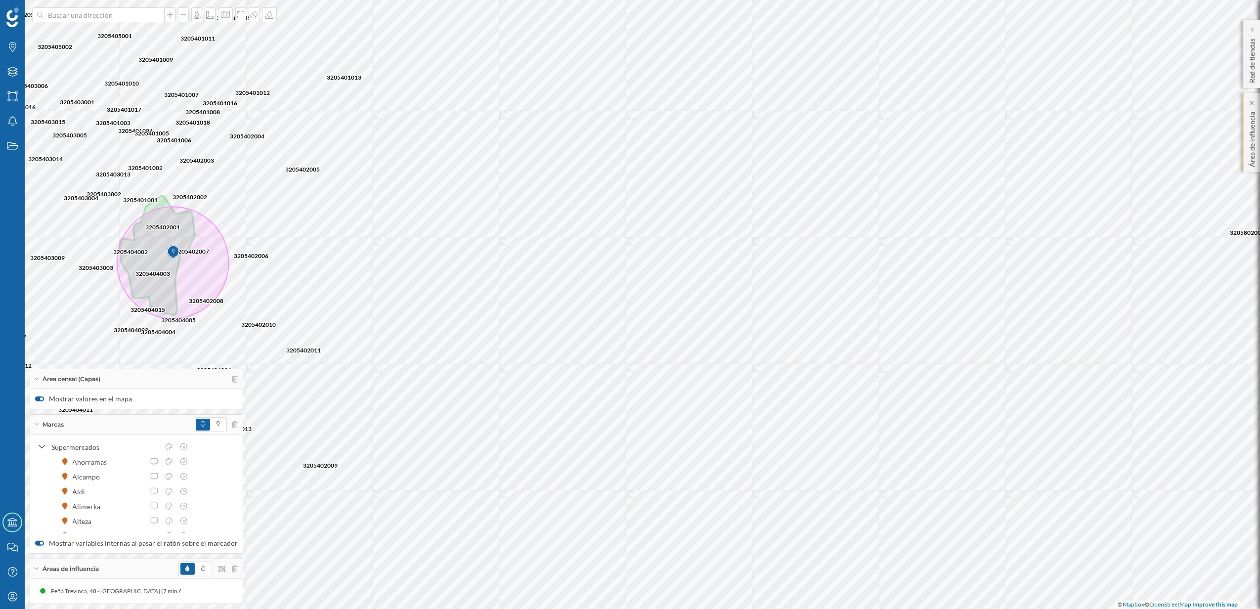
click at [1247, 136] on p "Área de influencia" at bounding box center [1252, 137] width 10 height 59
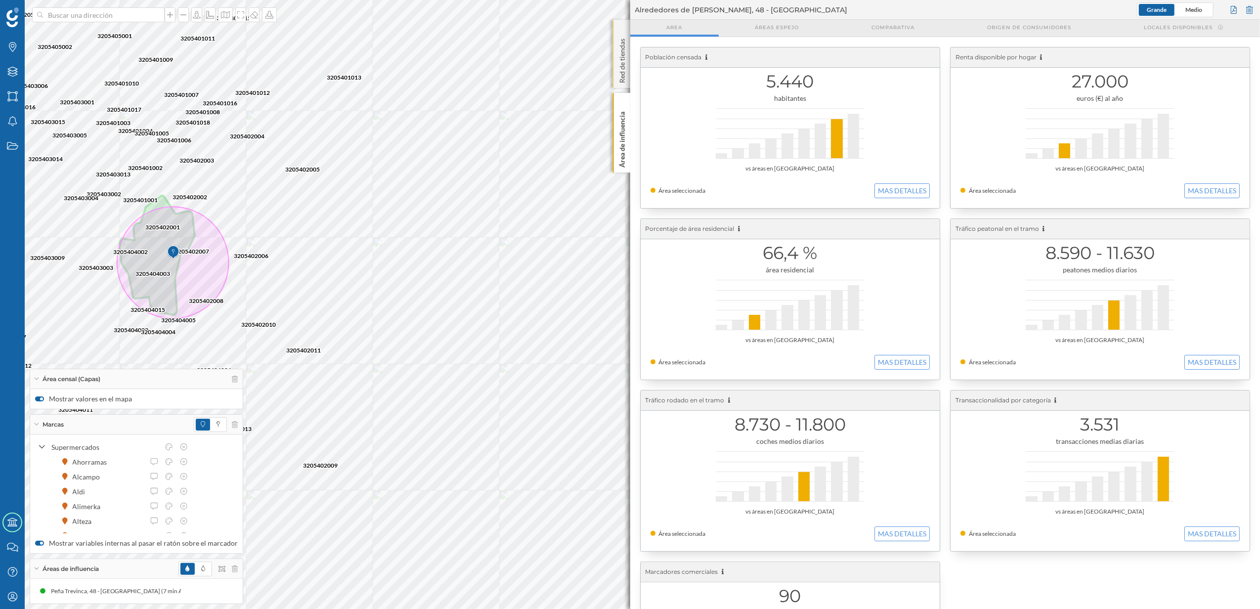
click at [622, 56] on p "Red de tiendas" at bounding box center [622, 59] width 10 height 48
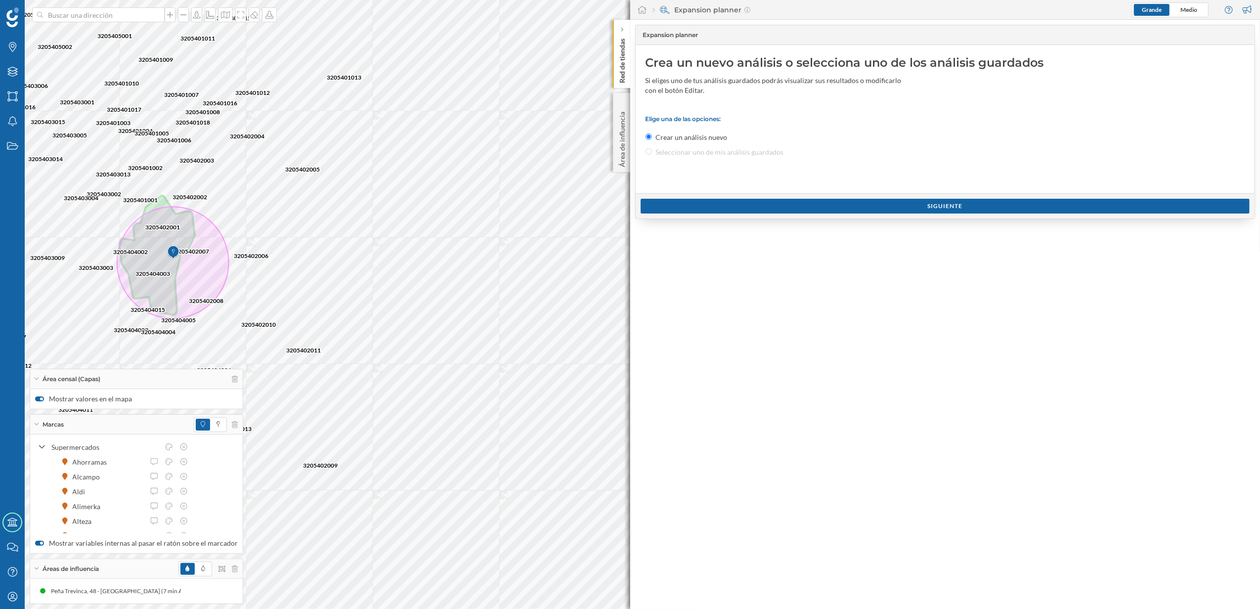
click at [653, 9] on icon at bounding box center [654, 9] width 2 height 5
click at [644, 9] on icon at bounding box center [642, 9] width 10 height 9
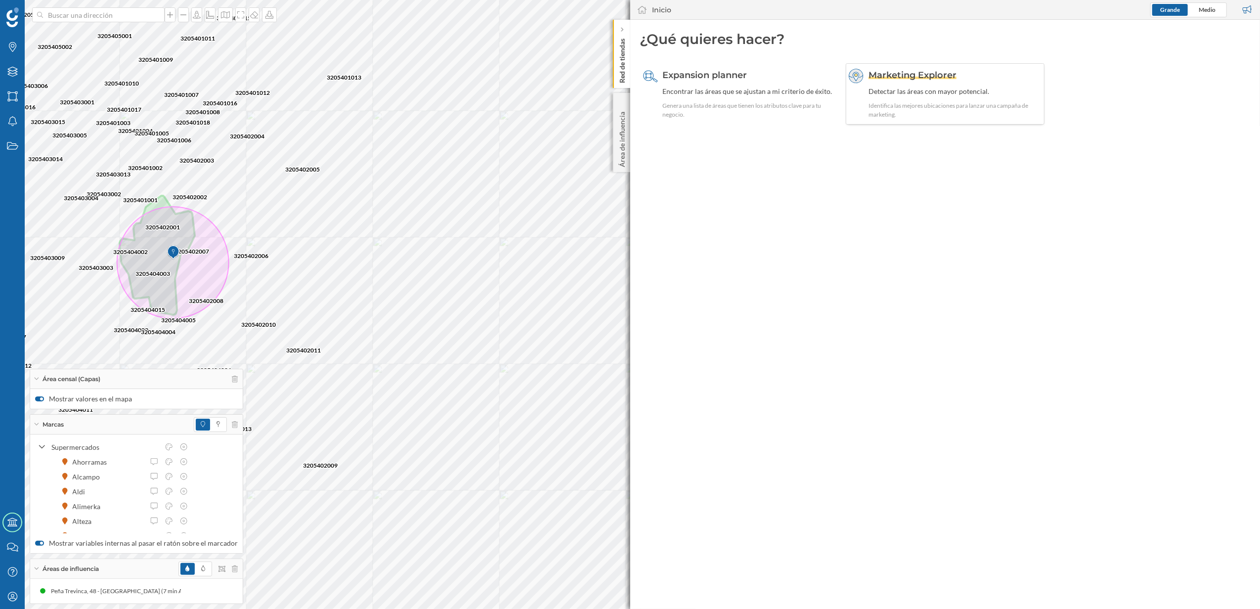
click at [906, 88] on div "Detectar las áreas con mayor potencial." at bounding box center [955, 92] width 173 height 10
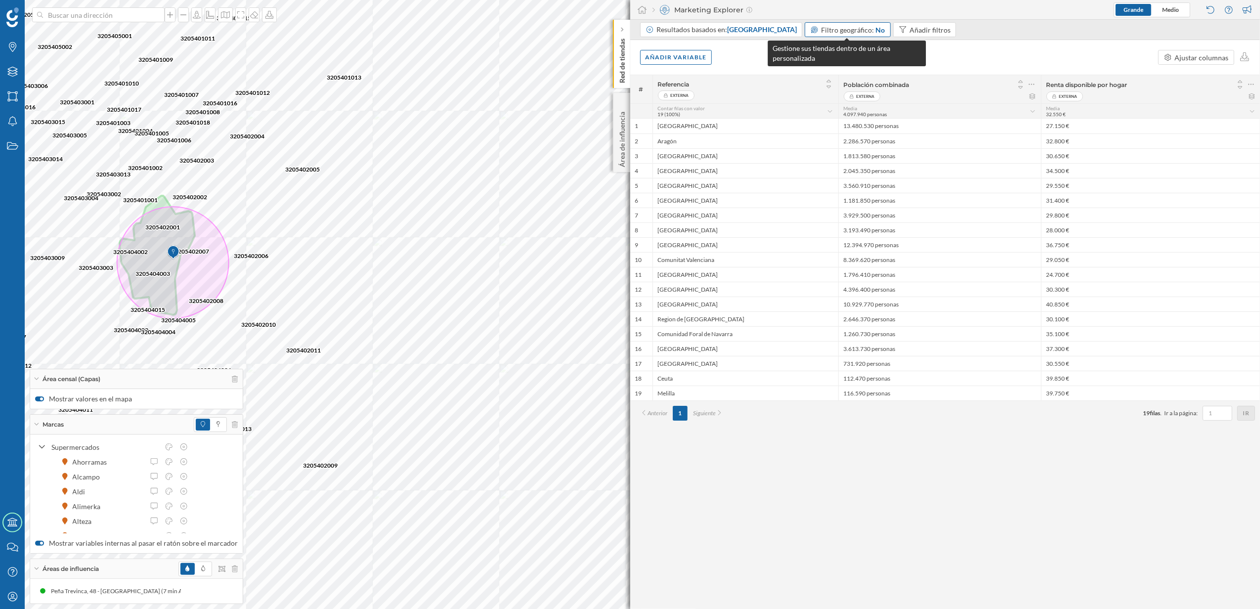
click at [841, 28] on span "Filtro geográfico:" at bounding box center [848, 30] width 53 height 8
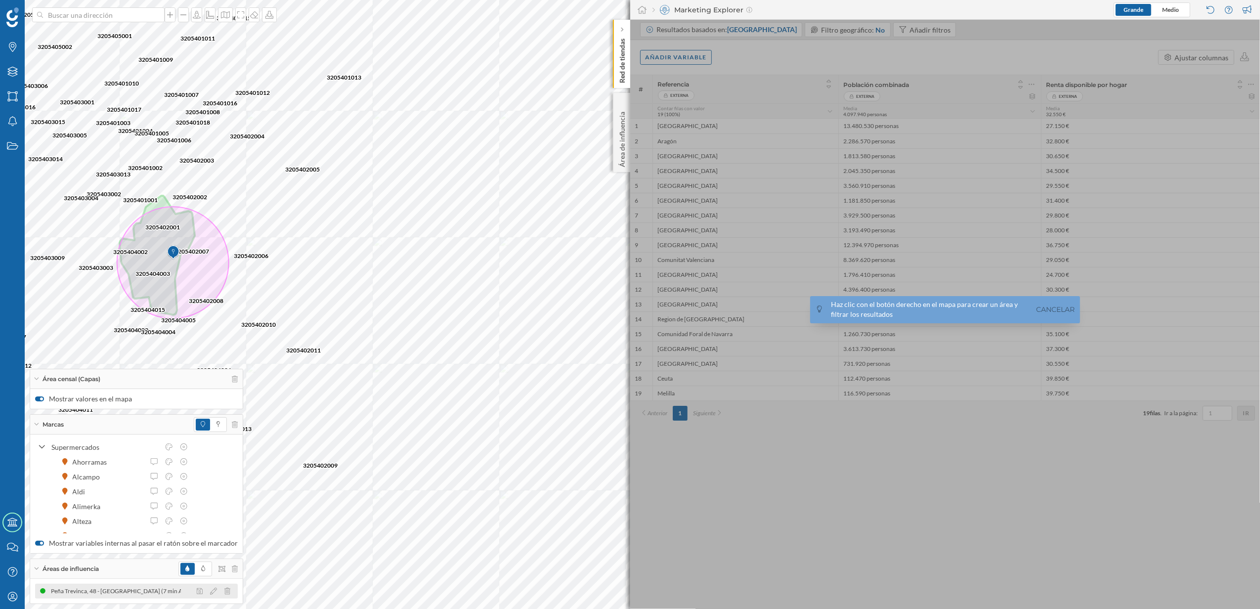
click at [114, 598] on div "Peña Trevinca, 48 - [GEOGRAPHIC_DATA] (7 min [GEOGRAPHIC_DATA]) [GEOGRAPHIC_DAT…" at bounding box center [136, 591] width 203 height 15
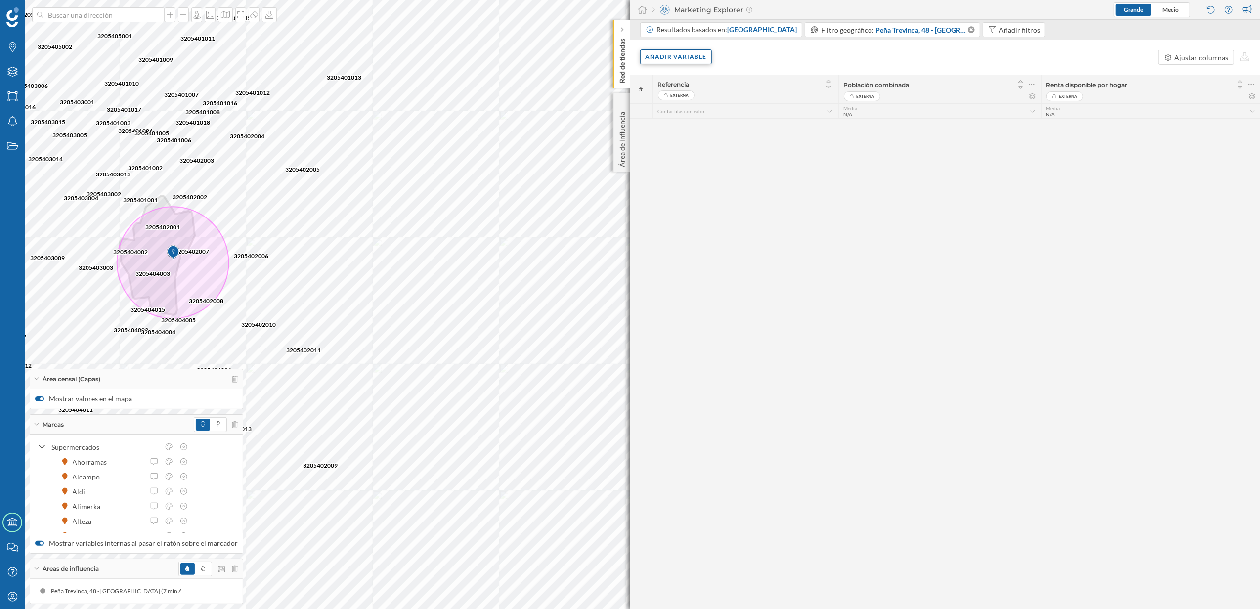
click at [671, 60] on div "Añadir variable" at bounding box center [676, 56] width 72 height 15
click at [679, 101] on div "Variables externas" at bounding box center [695, 97] width 98 height 10
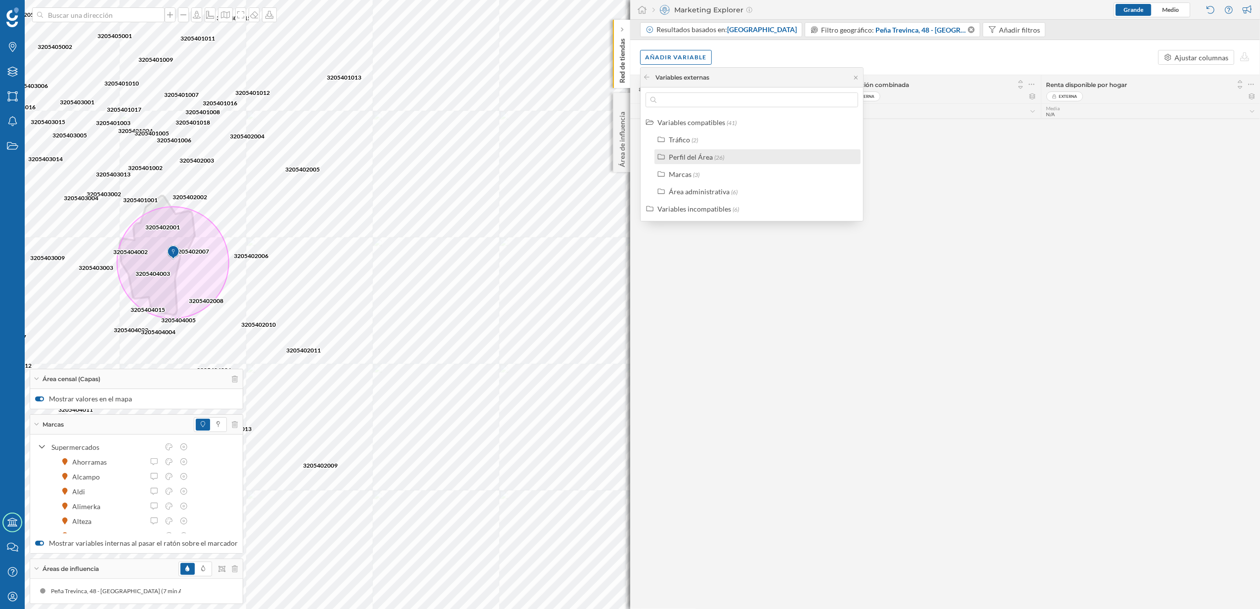
click at [684, 155] on div "Perfil del Área" at bounding box center [691, 157] width 44 height 8
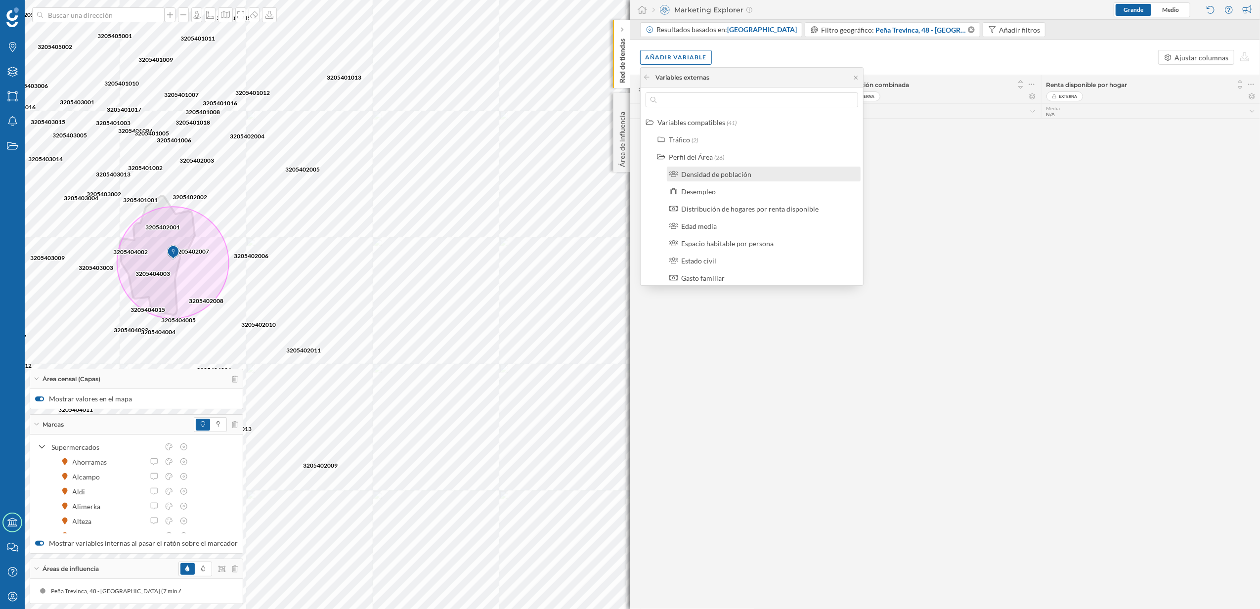
click at [707, 176] on div "Densidad de población" at bounding box center [716, 174] width 70 height 8
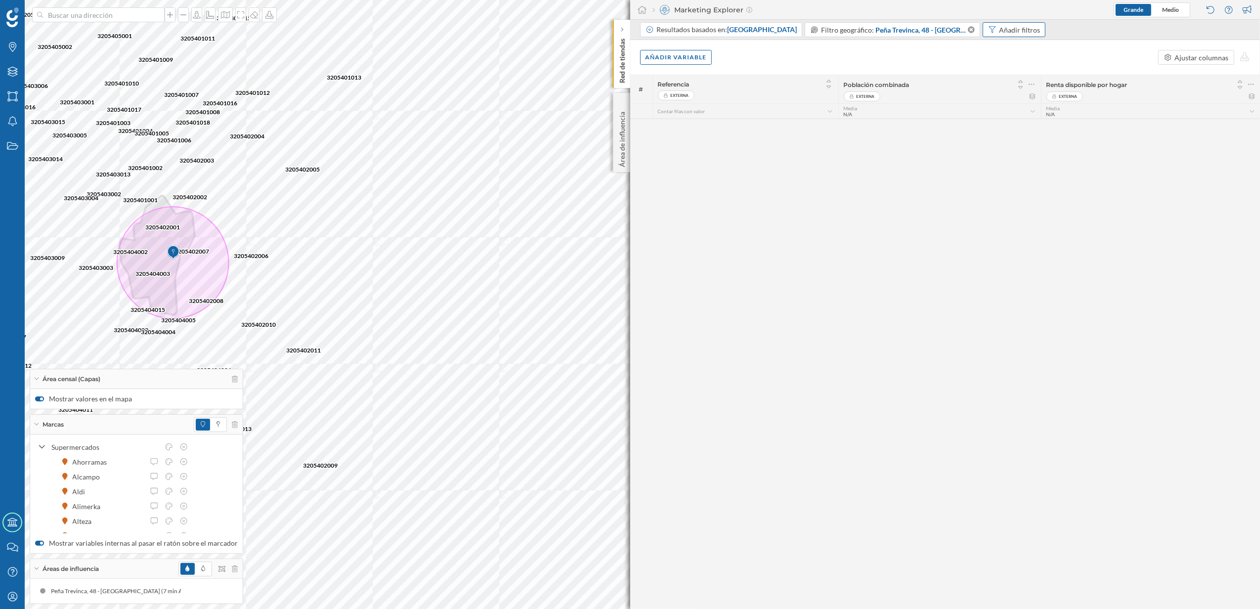
click at [1016, 30] on div "Añadir filtros" at bounding box center [1019, 30] width 41 height 10
click at [770, 33] on span "[GEOGRAPHIC_DATA]" at bounding box center [762, 29] width 70 height 8
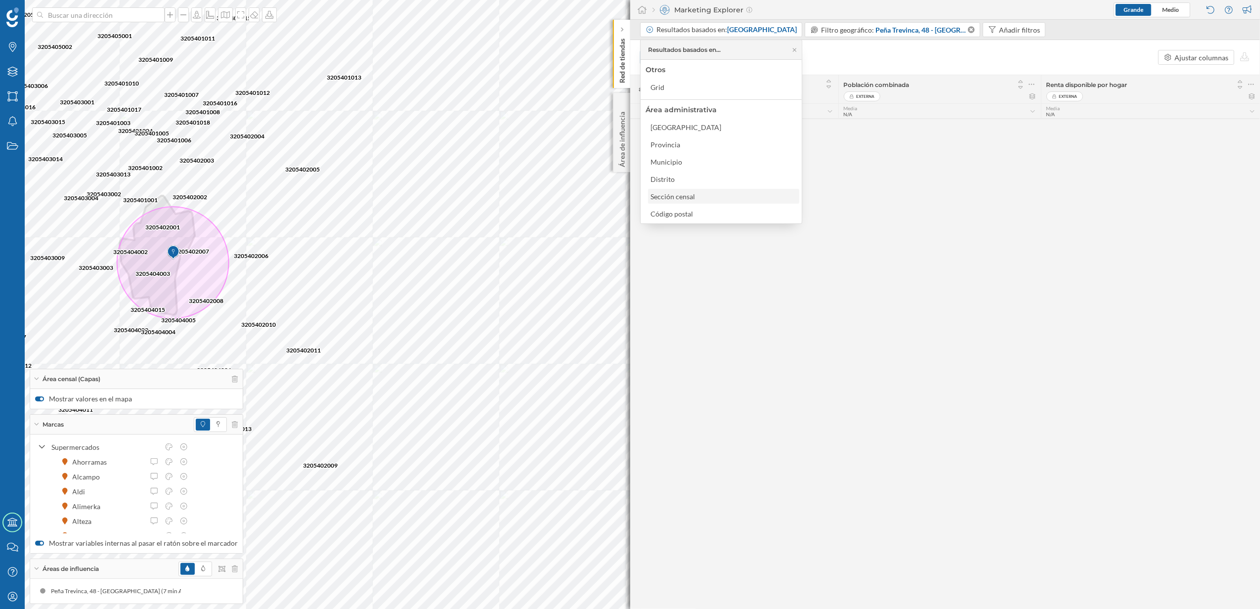
click at [683, 193] on div "Sección censal" at bounding box center [673, 196] width 45 height 8
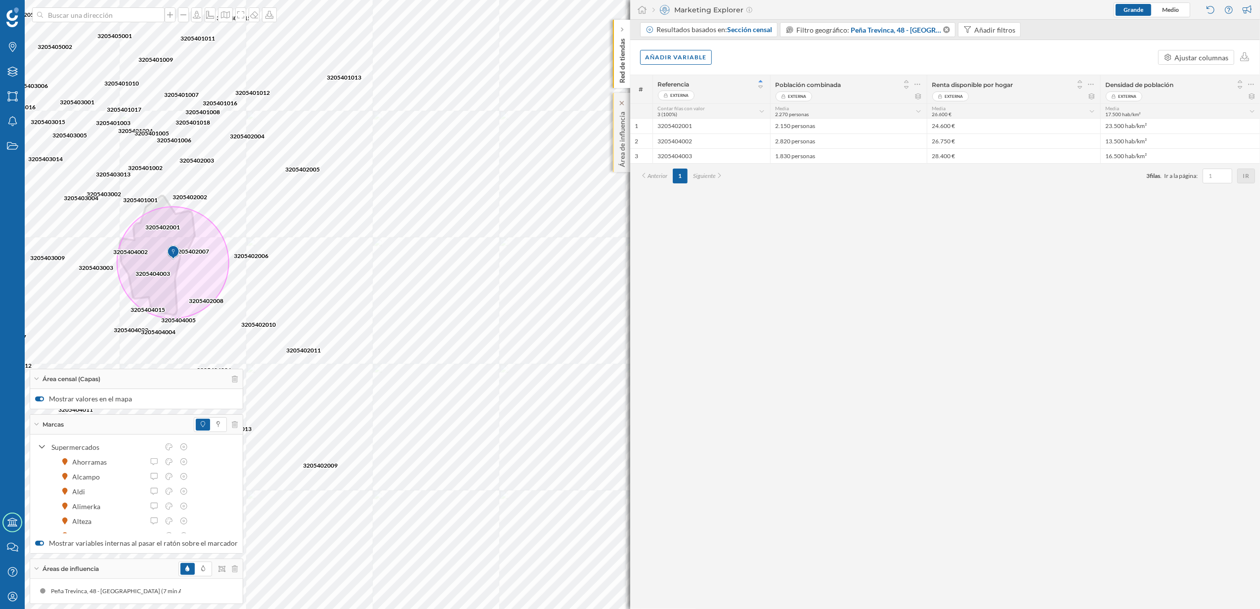
click at [627, 141] on div "Área de influencia" at bounding box center [621, 132] width 17 height 79
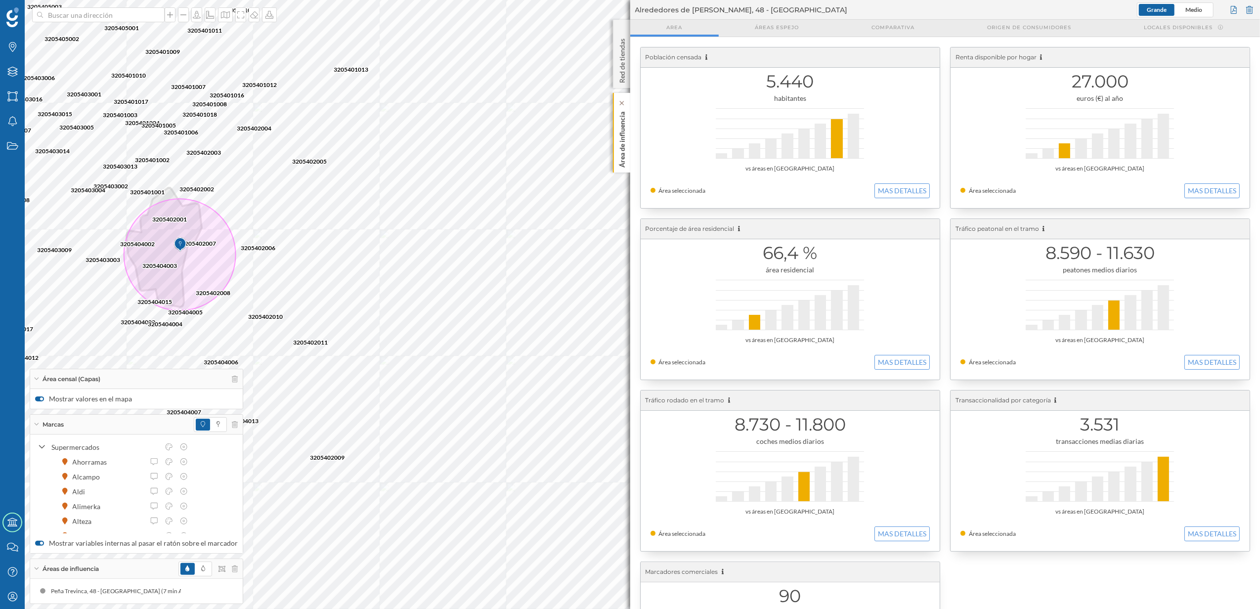
click at [621, 153] on p "Área de influencia" at bounding box center [622, 138] width 10 height 60
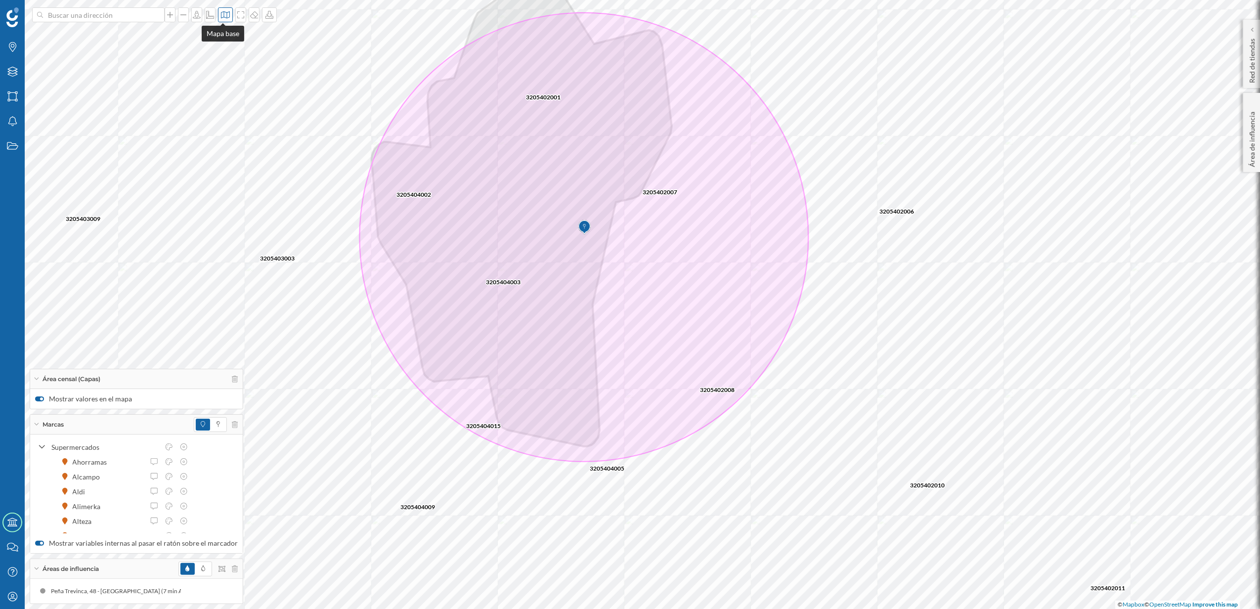
click at [223, 18] on icon at bounding box center [225, 14] width 9 height 7
click at [311, 136] on input "radio" at bounding box center [311, 139] width 6 height 6
click at [201, 572] on span at bounding box center [203, 569] width 4 height 9
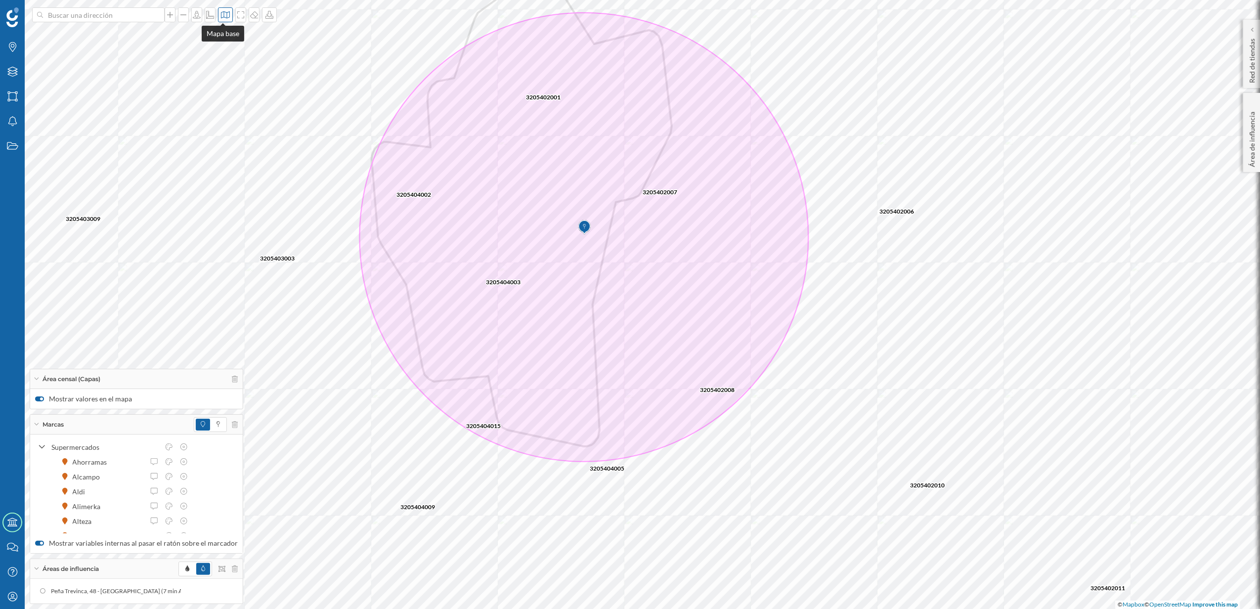
click at [221, 18] on icon at bounding box center [226, 15] width 10 height 8
click at [314, 66] on input "radio" at bounding box center [311, 65] width 6 height 6
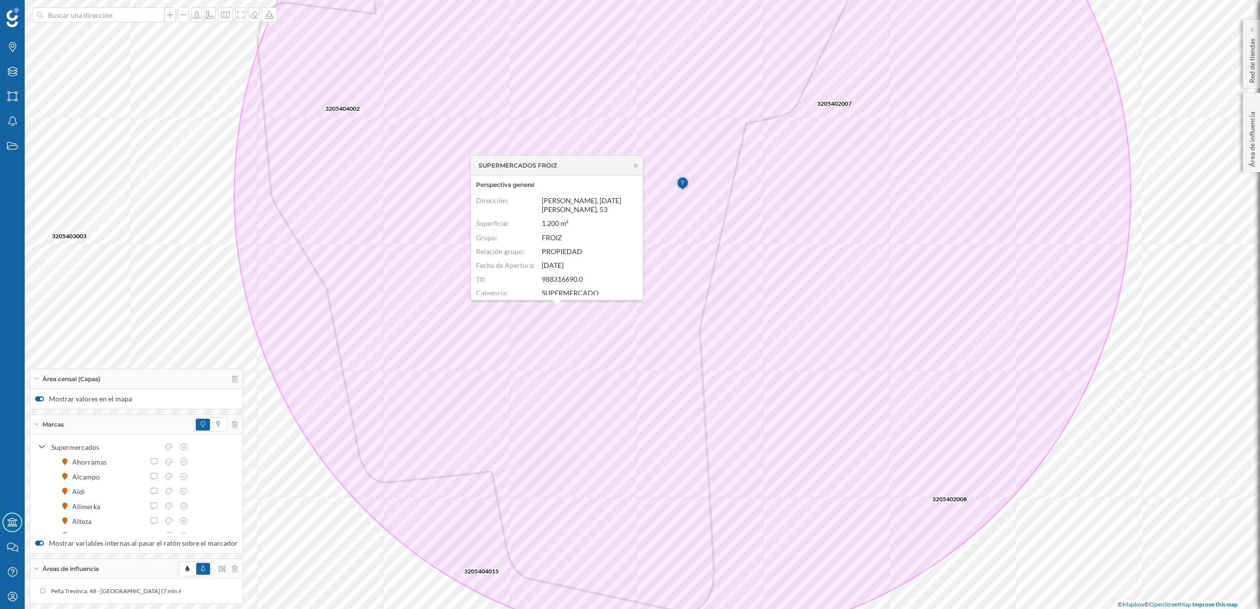
click at [633, 169] on div "SUPERMERCADOS FROIZ" at bounding box center [557, 166] width 172 height 20
click at [633, 163] on icon at bounding box center [635, 166] width 7 height 6
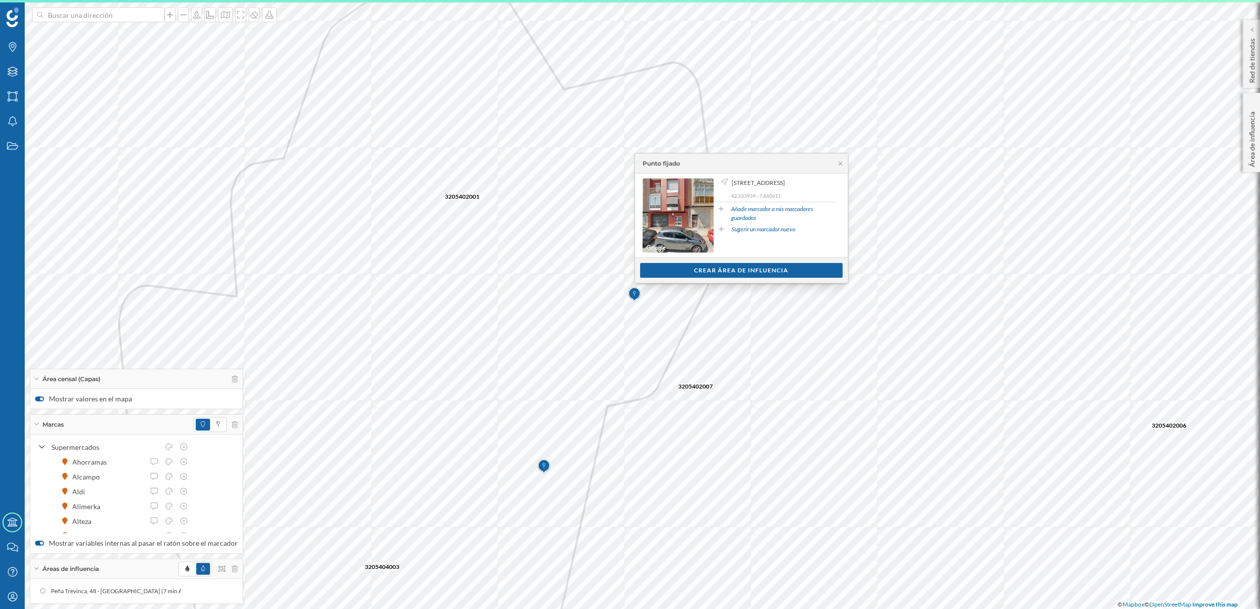
click at [698, 262] on div "Ver clientes Crear área de influencia" at bounding box center [741, 270] width 213 height 25
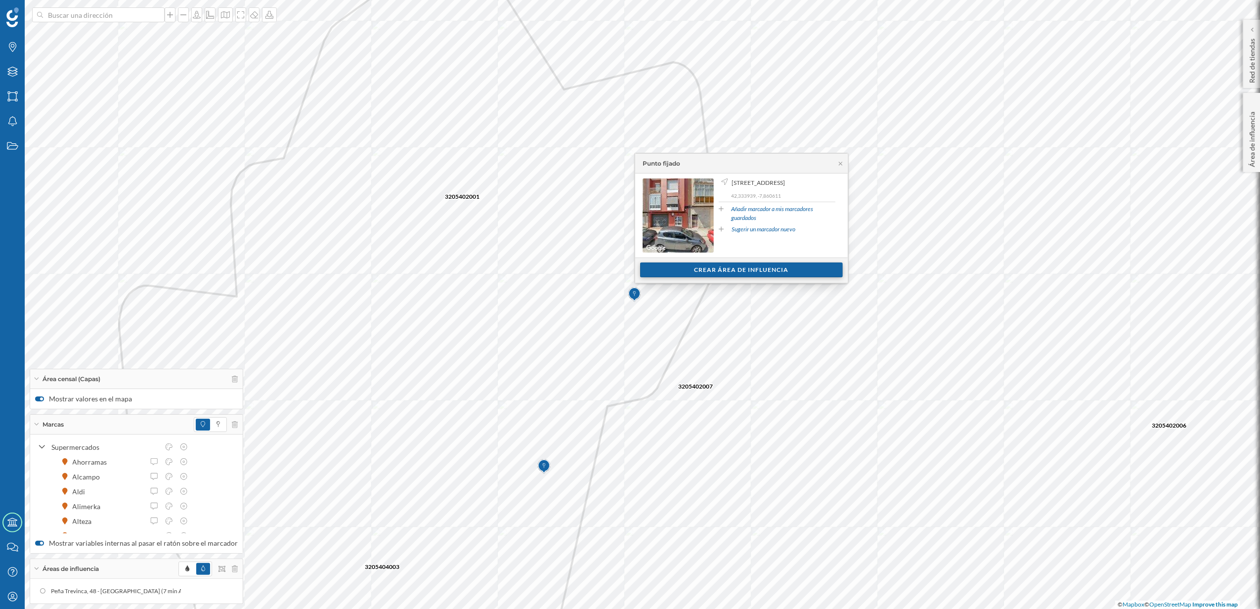
click at [698, 269] on div "Crear área de influencia" at bounding box center [741, 270] width 203 height 15
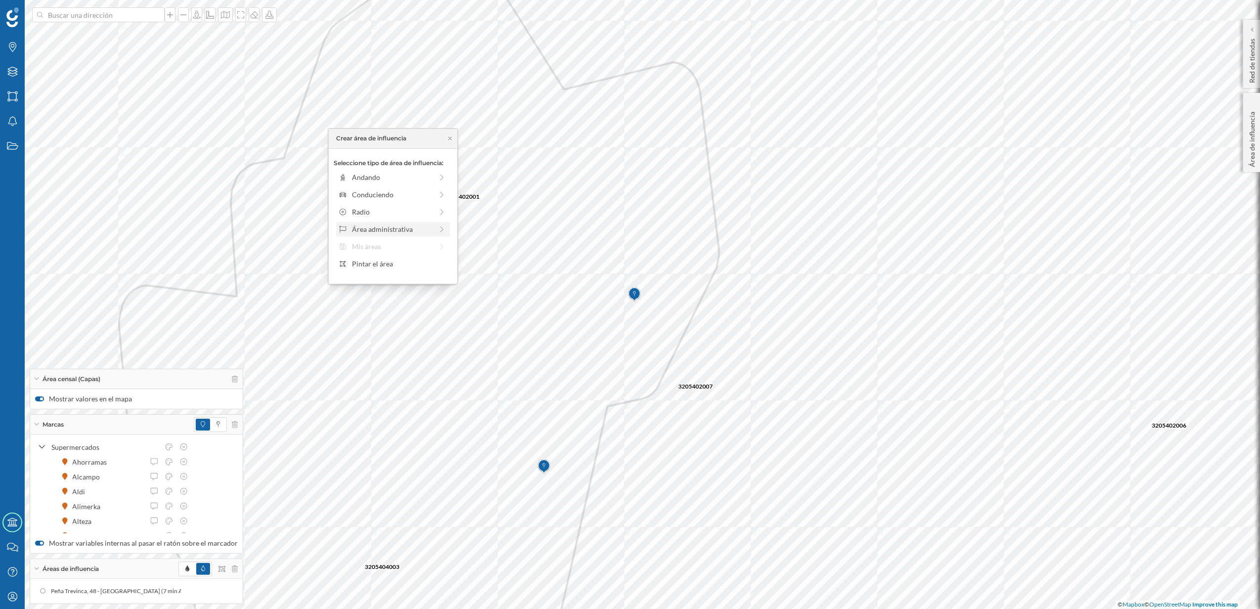
click at [396, 230] on div "Área administrativa" at bounding box center [392, 229] width 81 height 10
click at [387, 242] on div "Sección censal" at bounding box center [400, 246] width 97 height 10
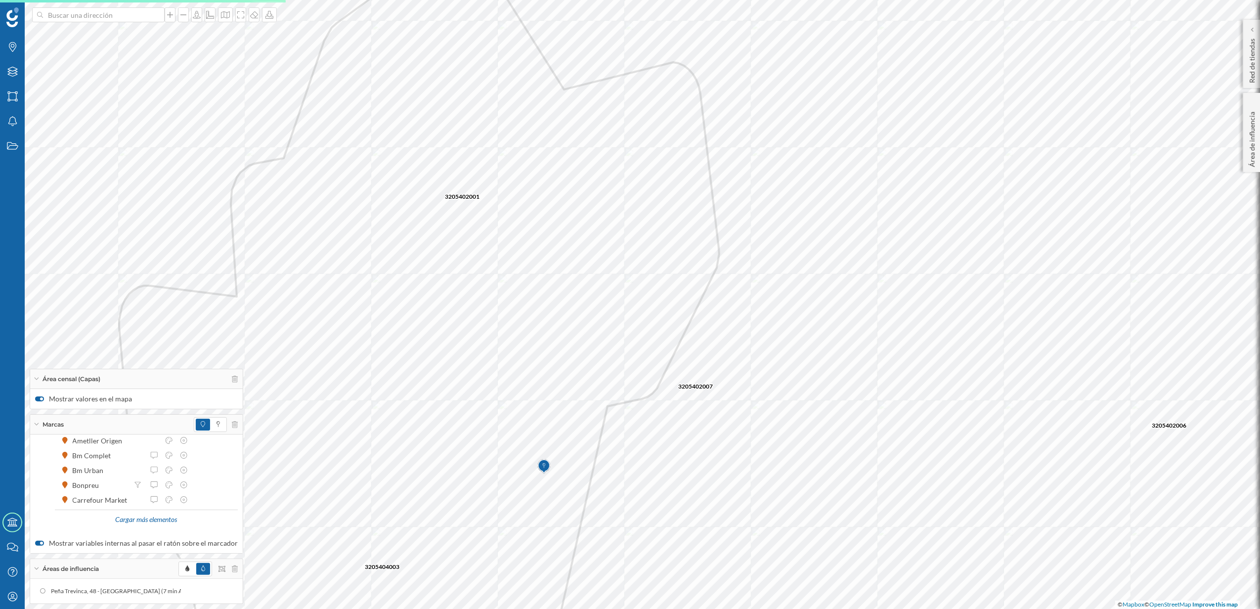
scroll to position [96, 0]
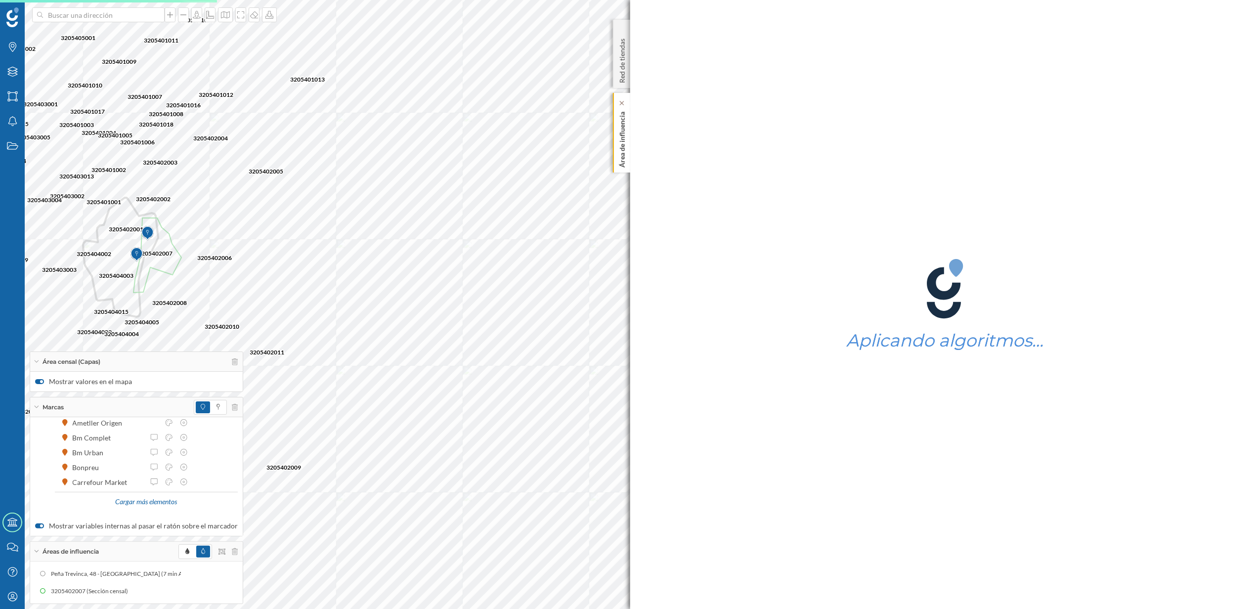
click at [625, 165] on p "Área de influencia" at bounding box center [622, 138] width 10 height 60
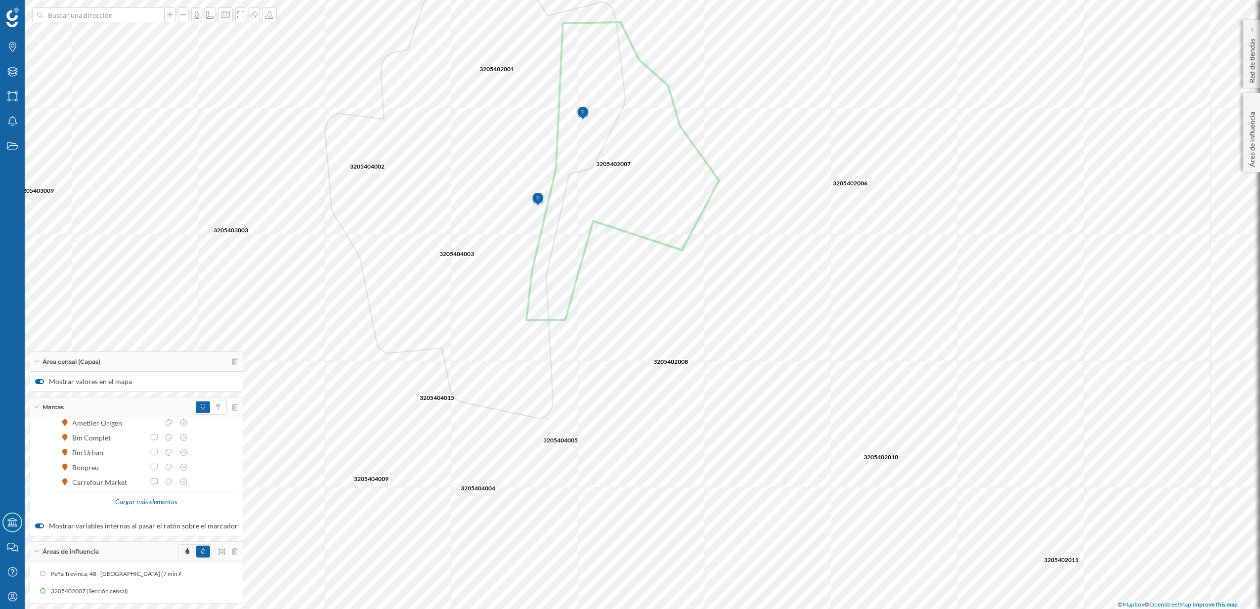
click at [180, 552] on span at bounding box center [187, 552] width 14 height 12
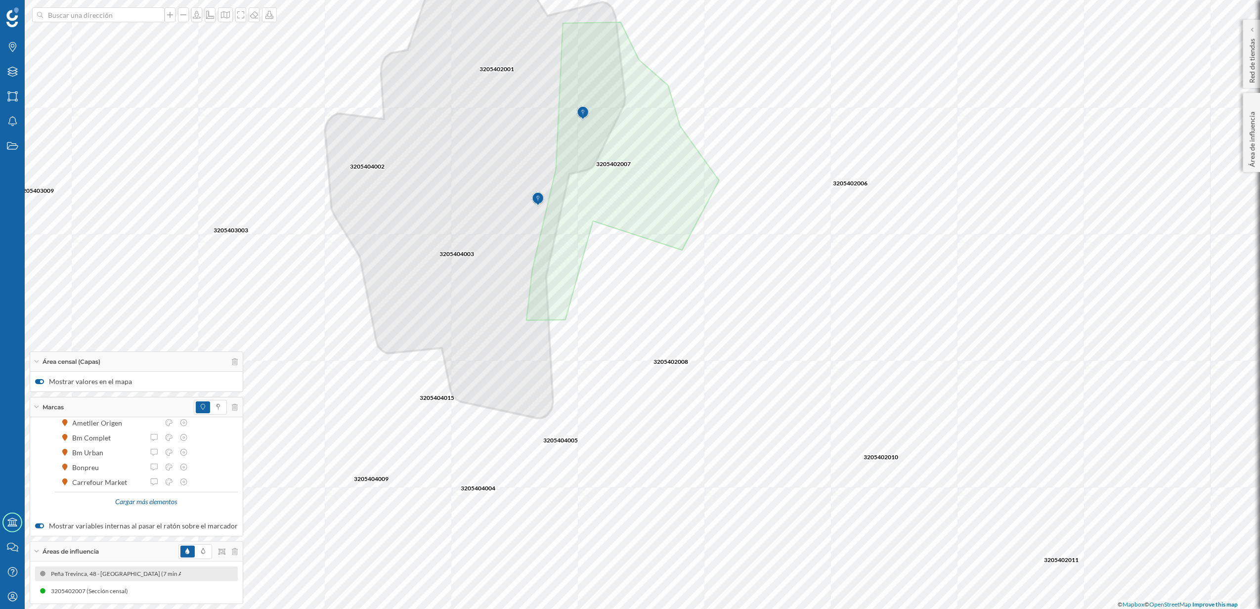
click at [210, 575] on div "Peña Trevinca, 48 - [GEOGRAPHIC_DATA] (7 min Andando)" at bounding box center [289, 574] width 159 height 10
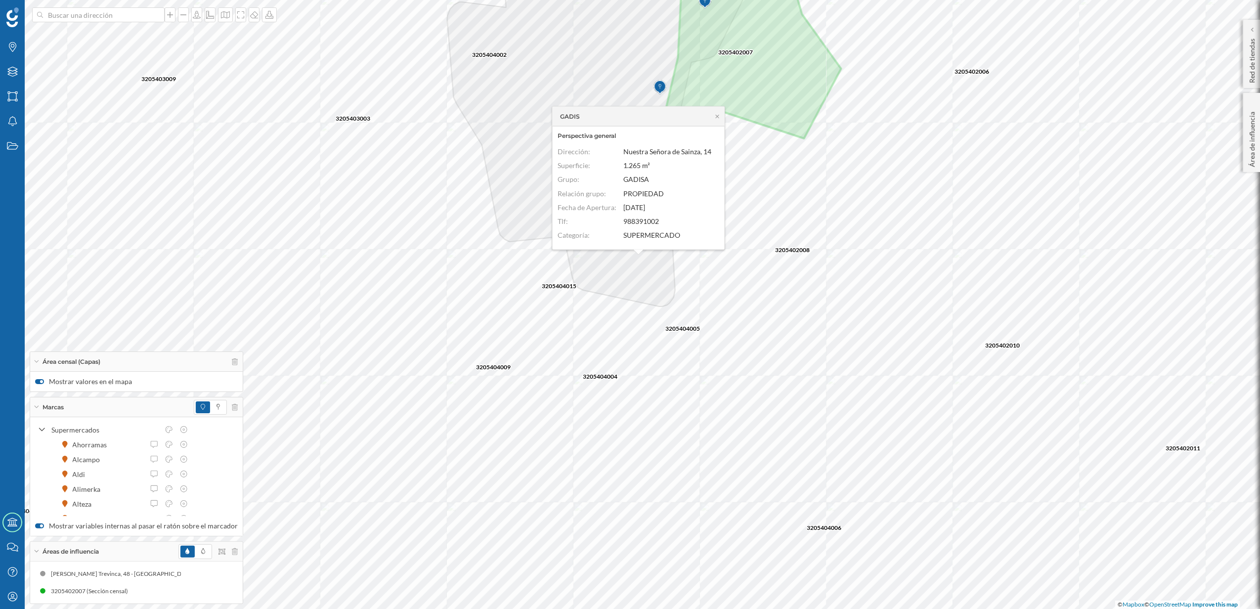
scroll to position [96, 0]
click at [718, 115] on icon at bounding box center [716, 115] width 3 height 3
